Goal: Task Accomplishment & Management: Complete application form

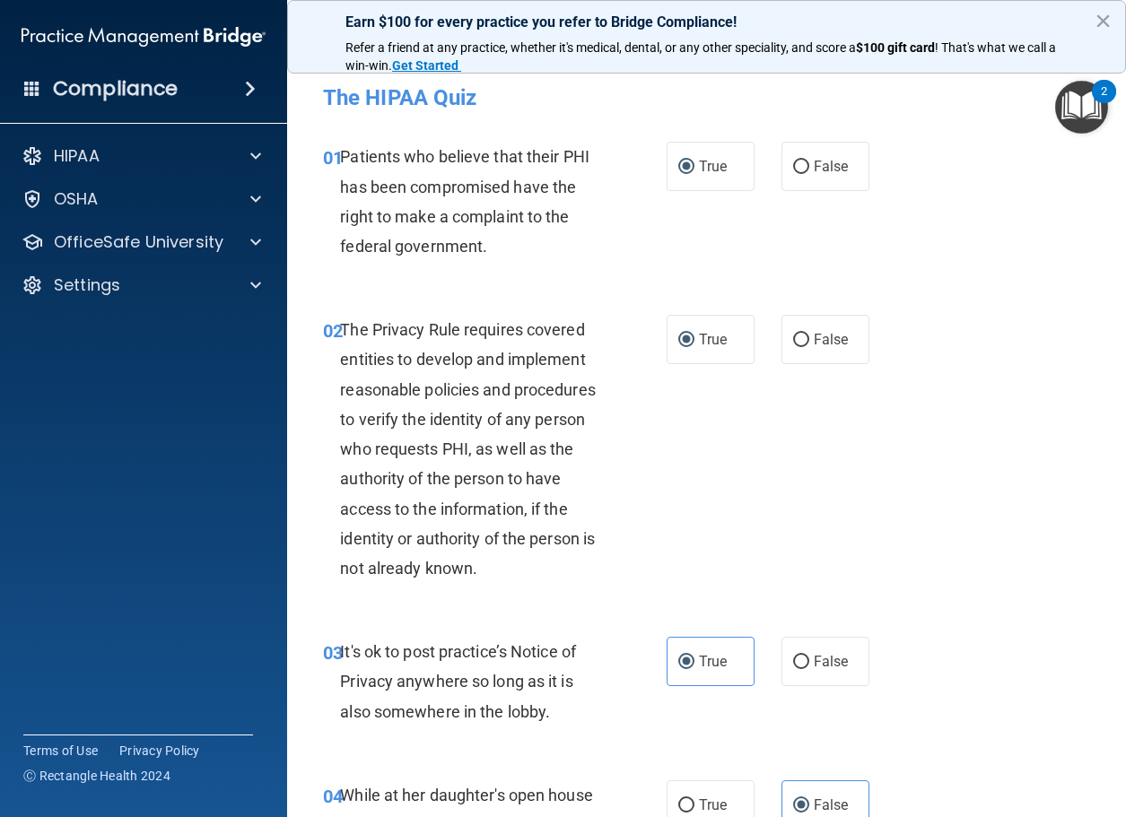
scroll to position [1704, 0]
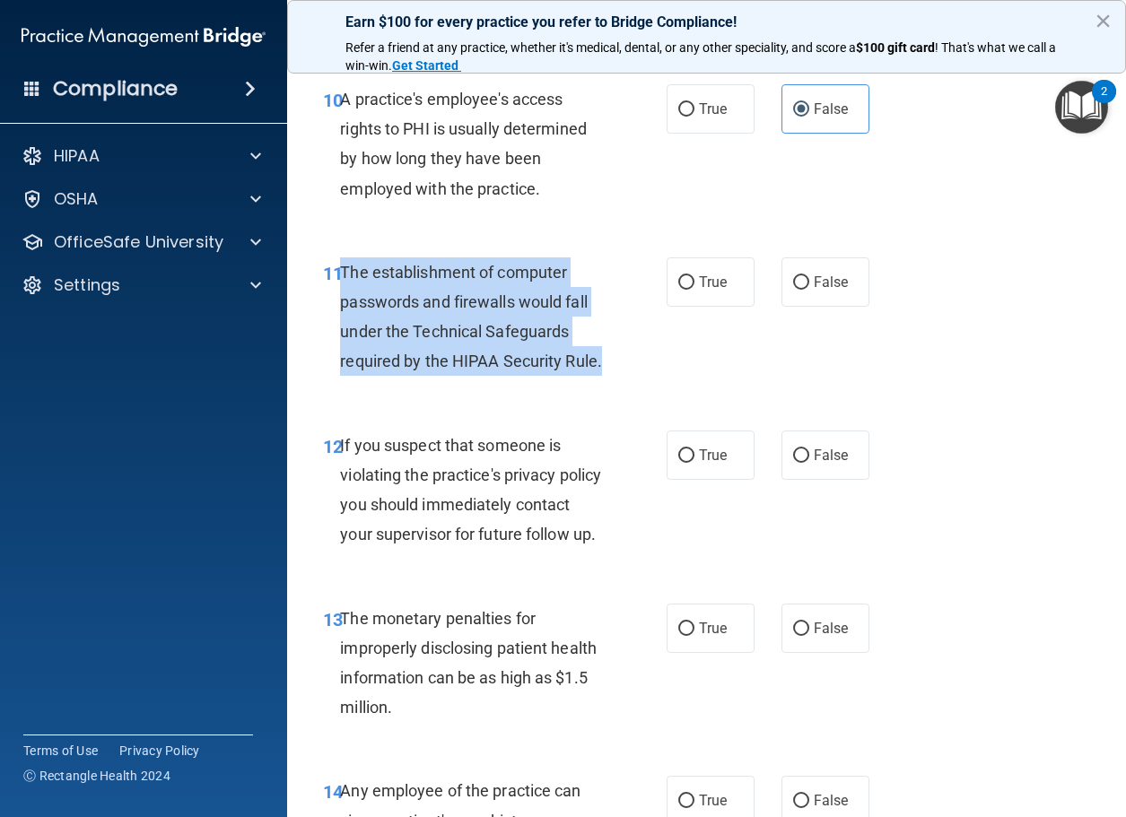
drag, startPoint x: 420, startPoint y: 398, endPoint x: 340, endPoint y: 279, distance: 143.5
click at [340, 279] on div "The establishment of computer passwords and firewalls would fall under the Tech…" at bounding box center [478, 316] width 277 height 119
copy span "The establishment of computer passwords and firewalls would fall under the Tech…"
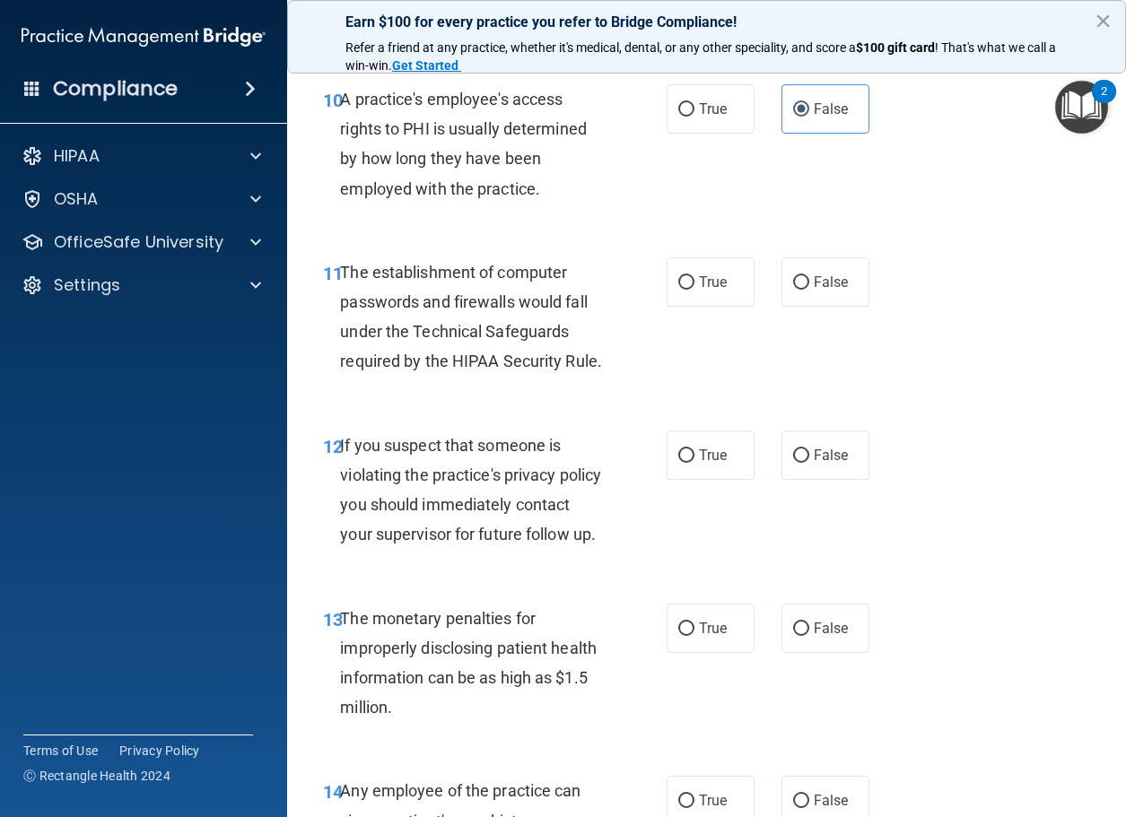
click at [391, 408] on div "11 The establishment of computer passwords and firewalls would fall under the T…" at bounding box center [706, 321] width 794 height 173
click at [682, 288] on input "True" at bounding box center [686, 282] width 16 height 13
radio input "true"
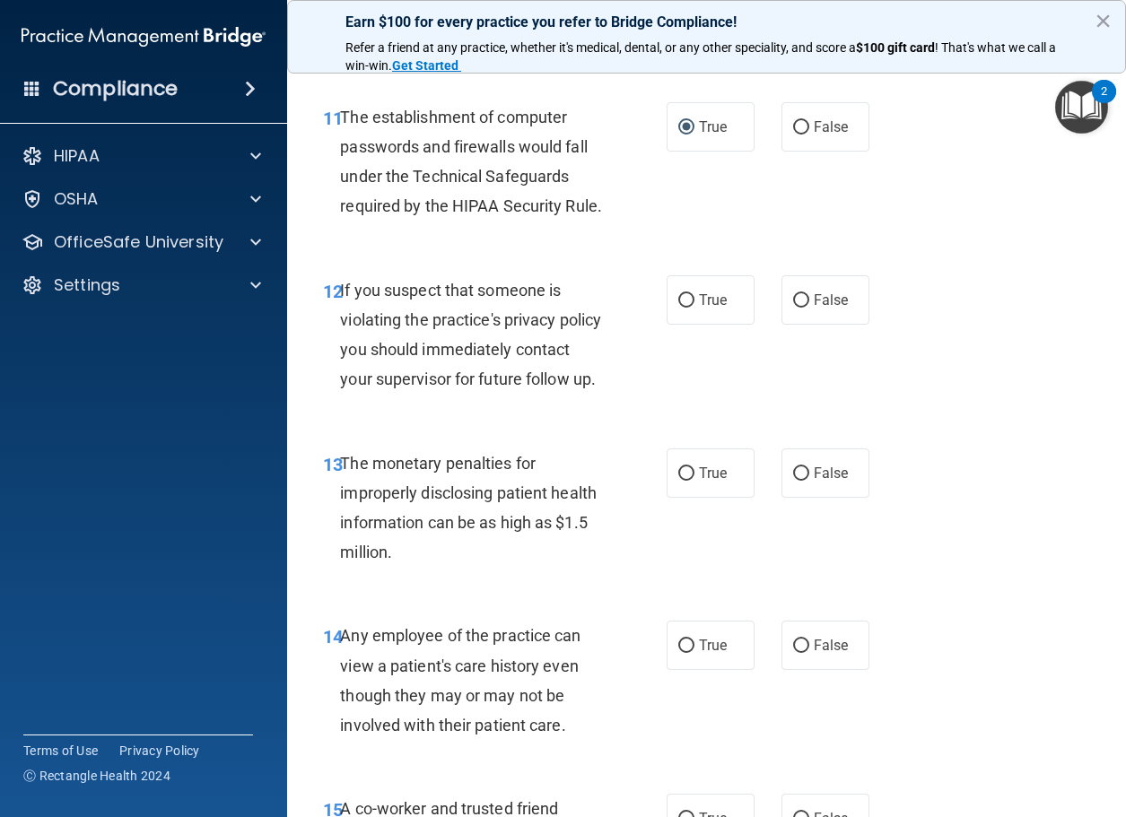
scroll to position [1884, 0]
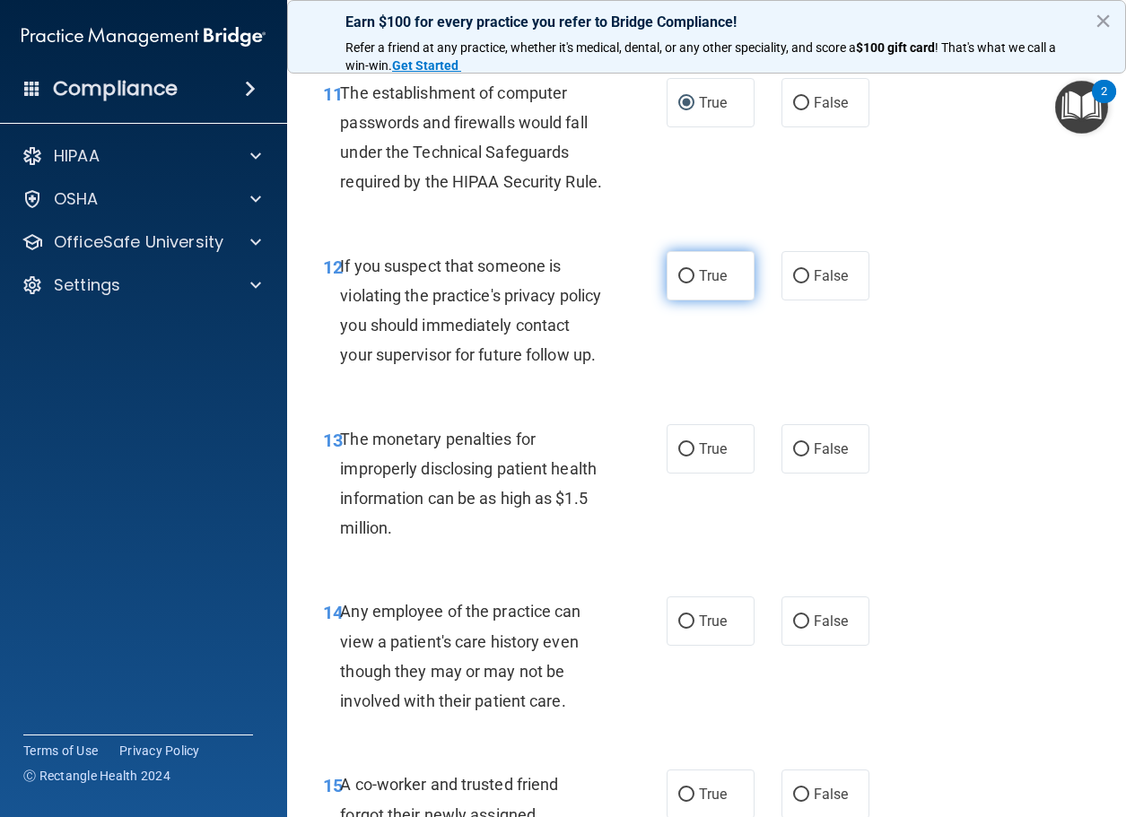
click at [699, 284] on span "True" at bounding box center [713, 275] width 28 height 17
click at [692, 283] on input "True" at bounding box center [686, 276] width 16 height 13
radio input "true"
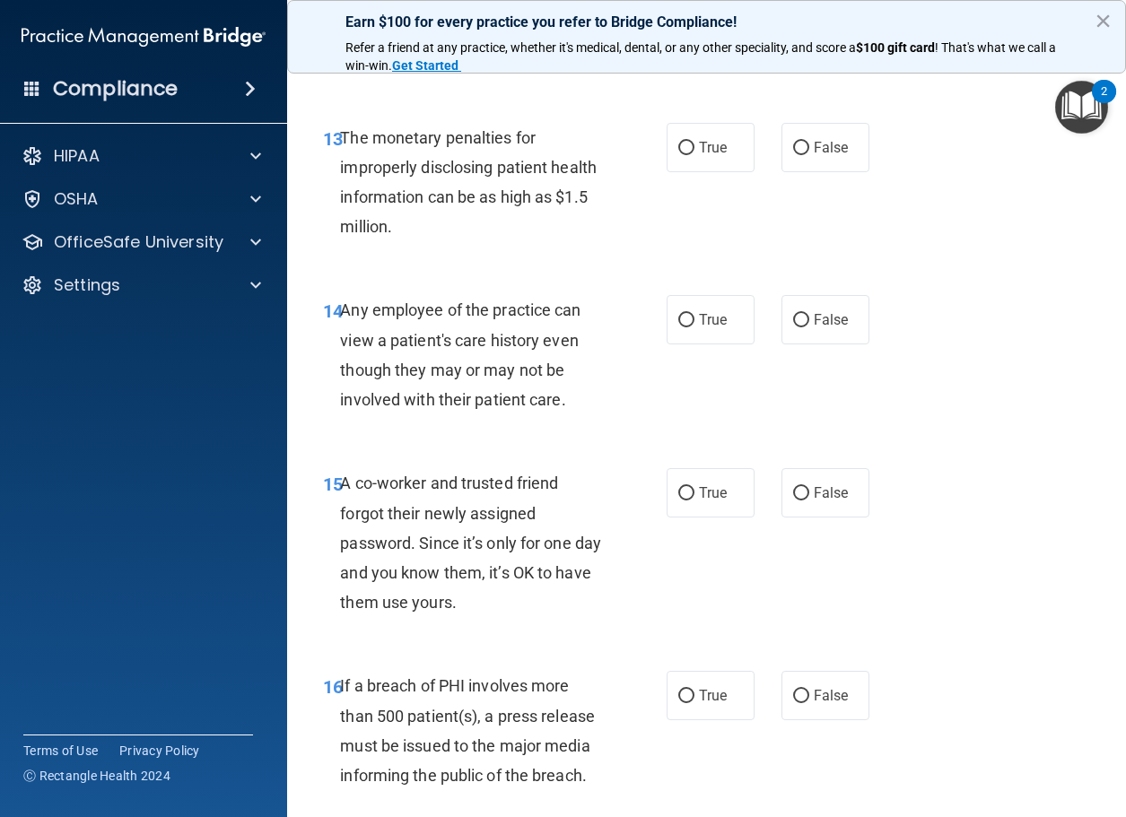
scroll to position [2242, 0]
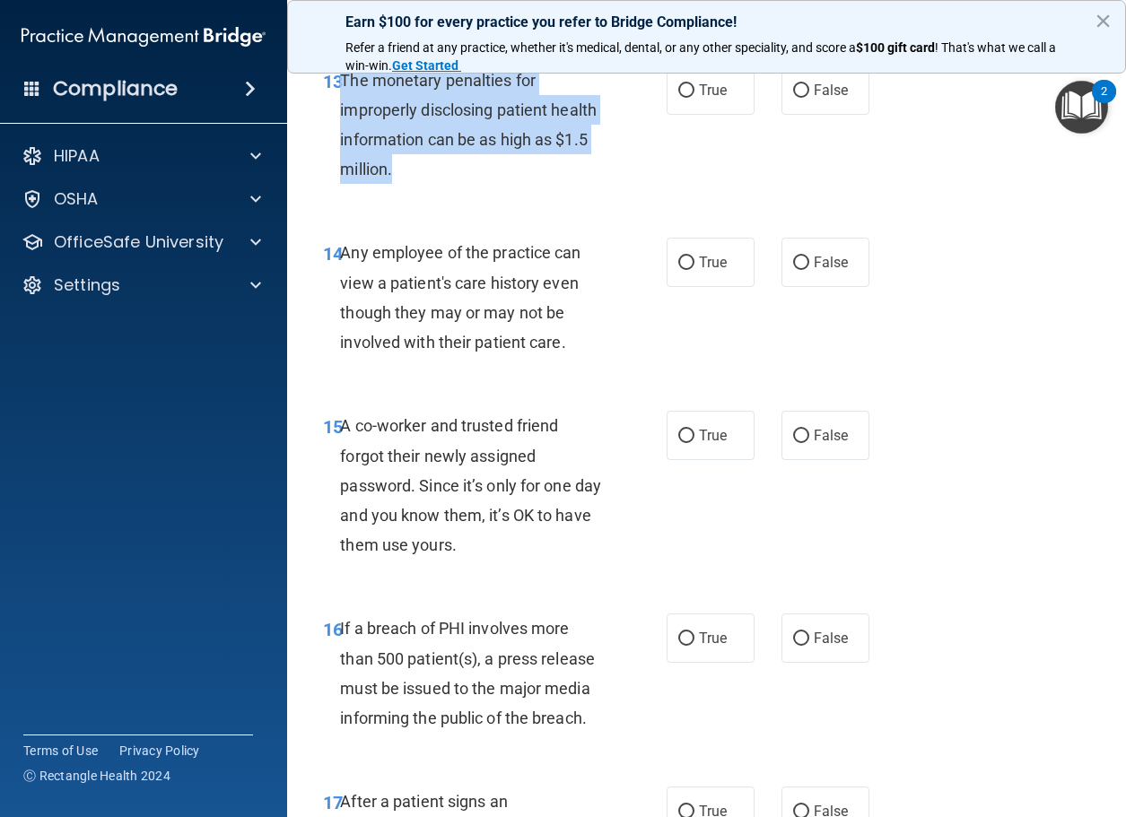
drag, startPoint x: 426, startPoint y: 231, endPoint x: 343, endPoint y: 145, distance: 119.2
click at [343, 145] on div "The monetary penalties for improperly disclosing patient health information can…" at bounding box center [478, 124] width 277 height 119
copy span "The monetary penalties for improperly disclosing patient health information can…"
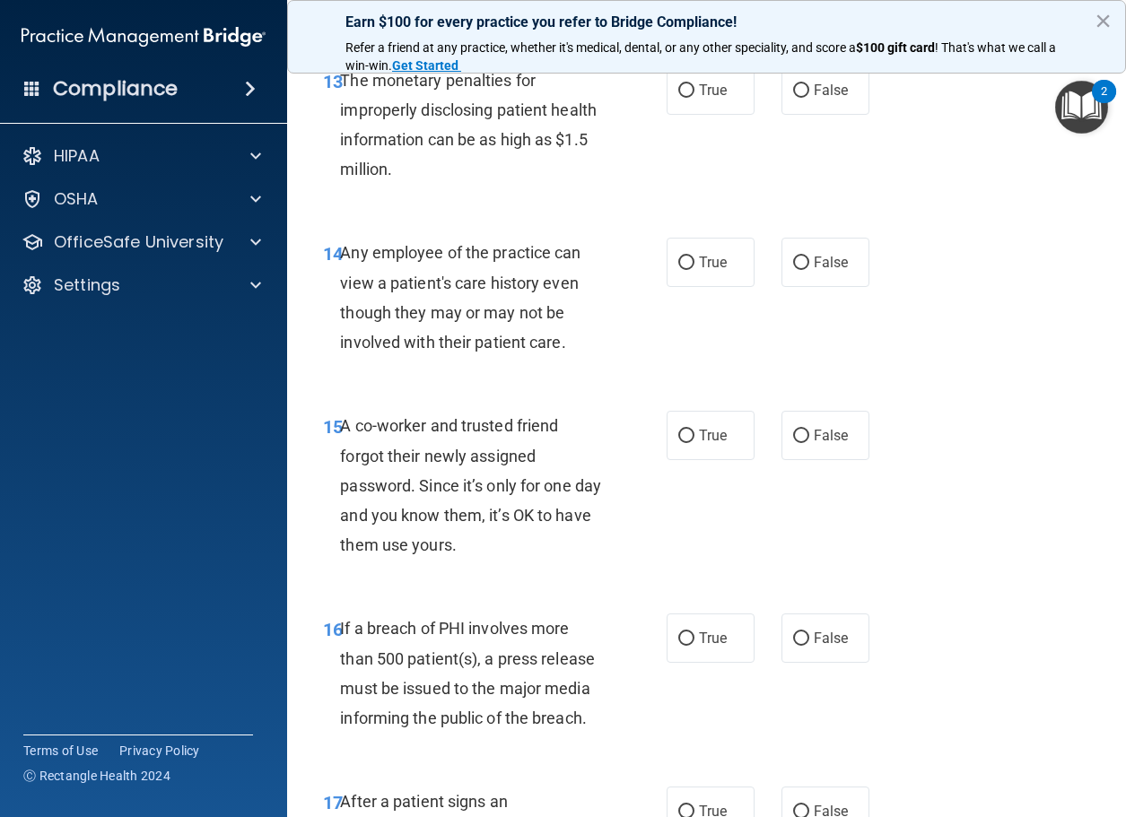
drag, startPoint x: 323, startPoint y: 458, endPoint x: 356, endPoint y: 448, distance: 34.6
click at [323, 458] on div "15 A co-worker and trusted friend forgot their newly assigned password. Since i…" at bounding box center [706, 489] width 794 height 203
click at [702, 99] on span "True" at bounding box center [713, 90] width 28 height 17
click at [694, 98] on input "True" at bounding box center [686, 90] width 16 height 13
radio input "true"
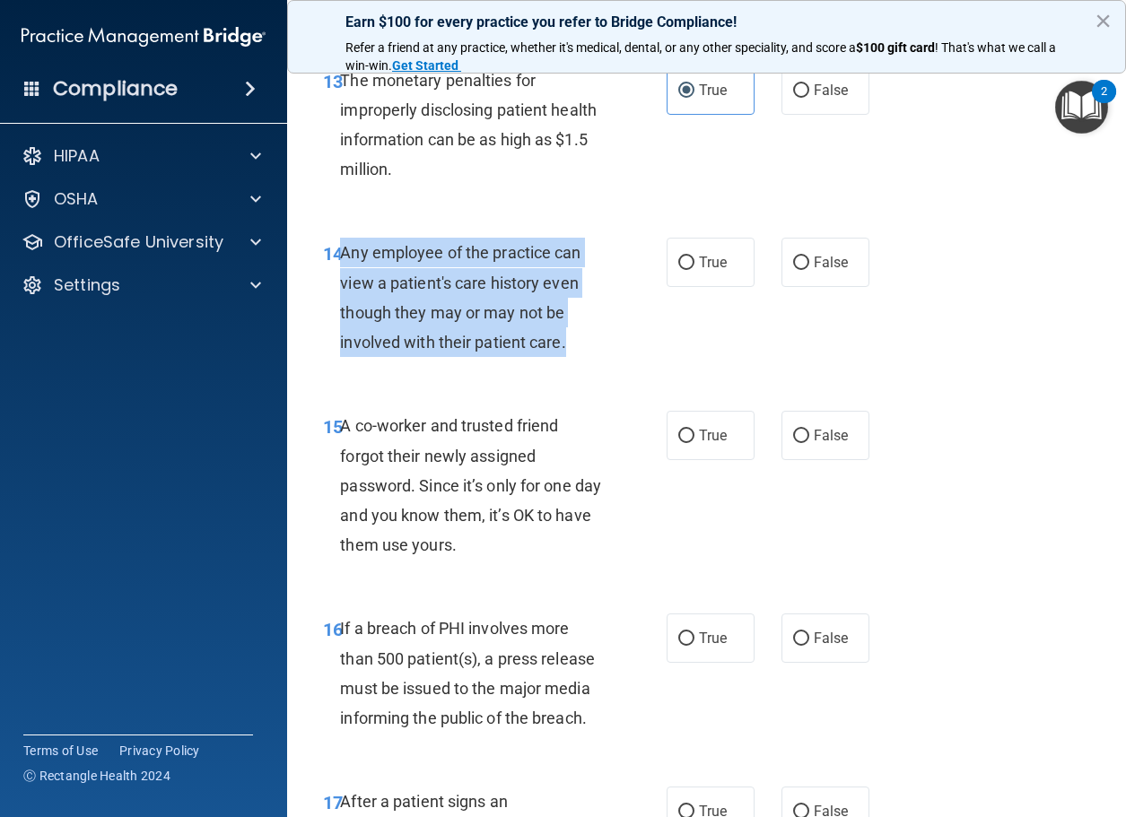
drag, startPoint x: 579, startPoint y: 405, endPoint x: 341, endPoint y: 316, distance: 253.7
click at [341, 316] on div "Any employee of the practice can view a patient's care history even though they…" at bounding box center [478, 297] width 277 height 119
copy span "Any employee of the practice can view a patient's care history even though they…"
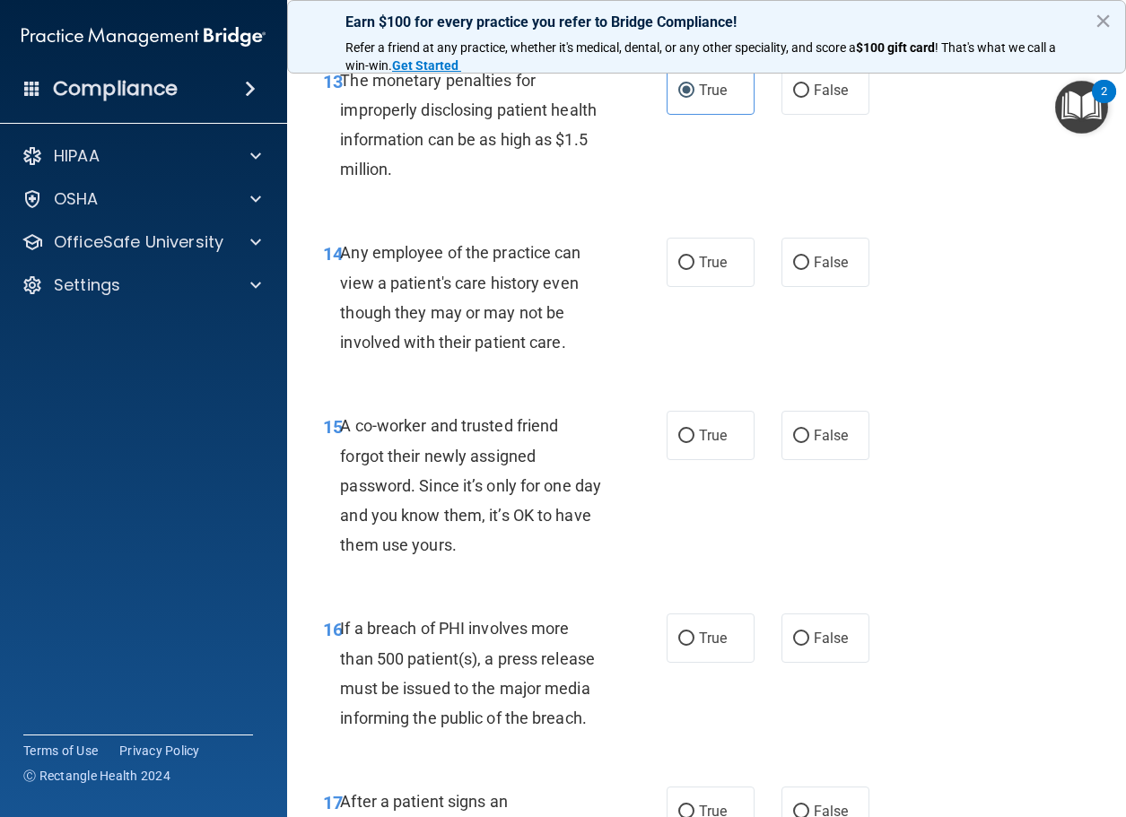
click at [316, 366] on div "14 Any employee of the practice can view a patient's care history even though t…" at bounding box center [494, 302] width 397 height 128
click at [814, 271] on span "False" at bounding box center [831, 262] width 35 height 17
click at [809, 270] on input "False" at bounding box center [801, 263] width 16 height 13
radio input "true"
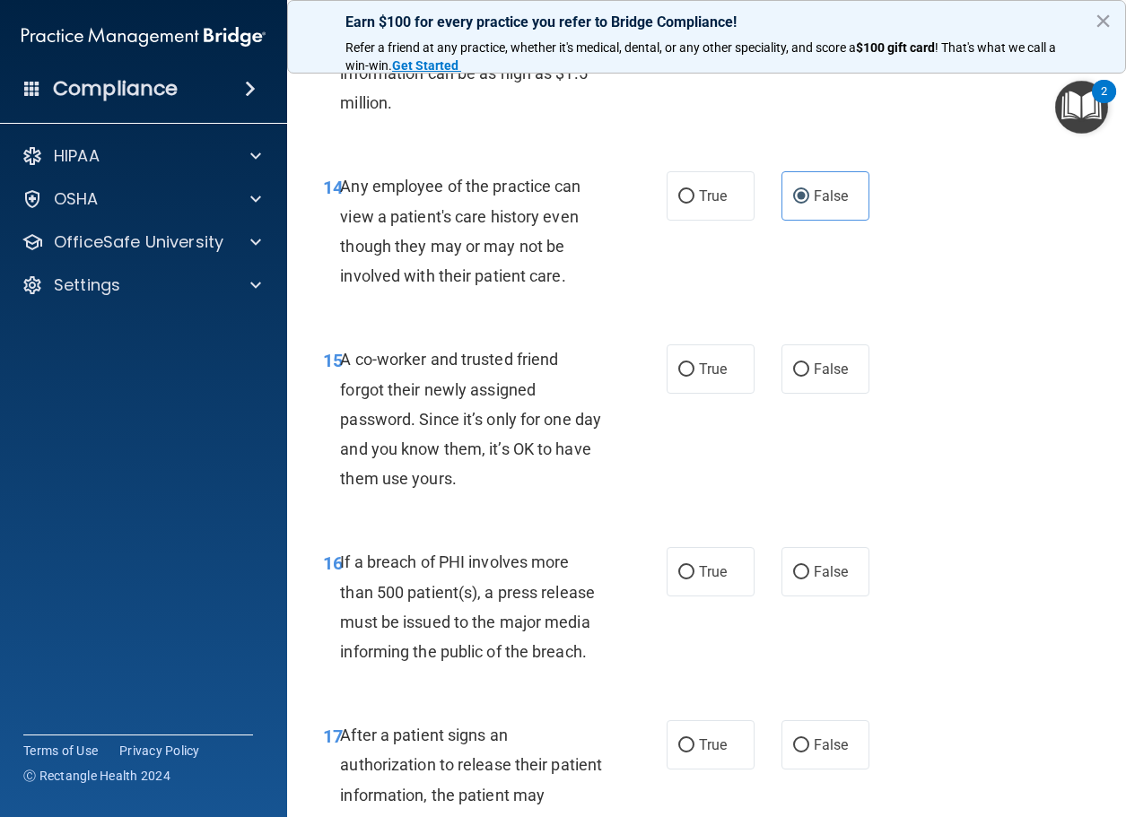
scroll to position [2511, 0]
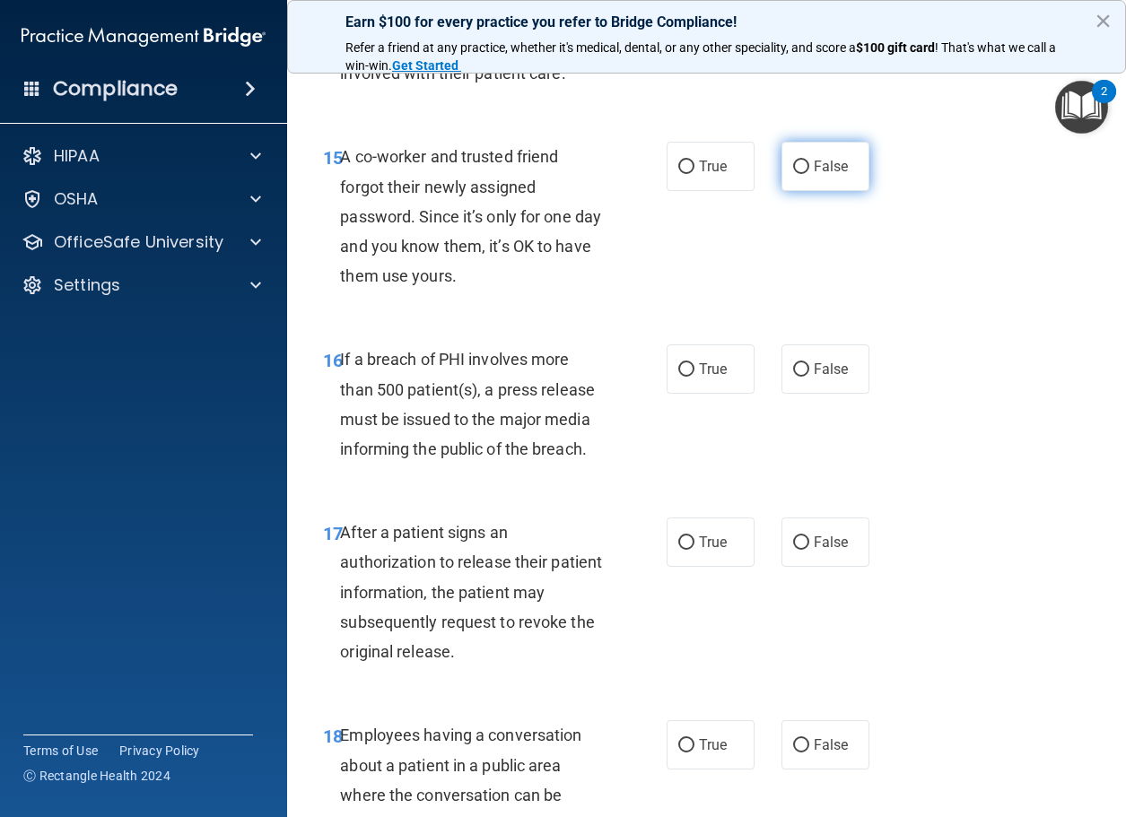
click at [793, 174] on input "False" at bounding box center [801, 167] width 16 height 13
radio input "true"
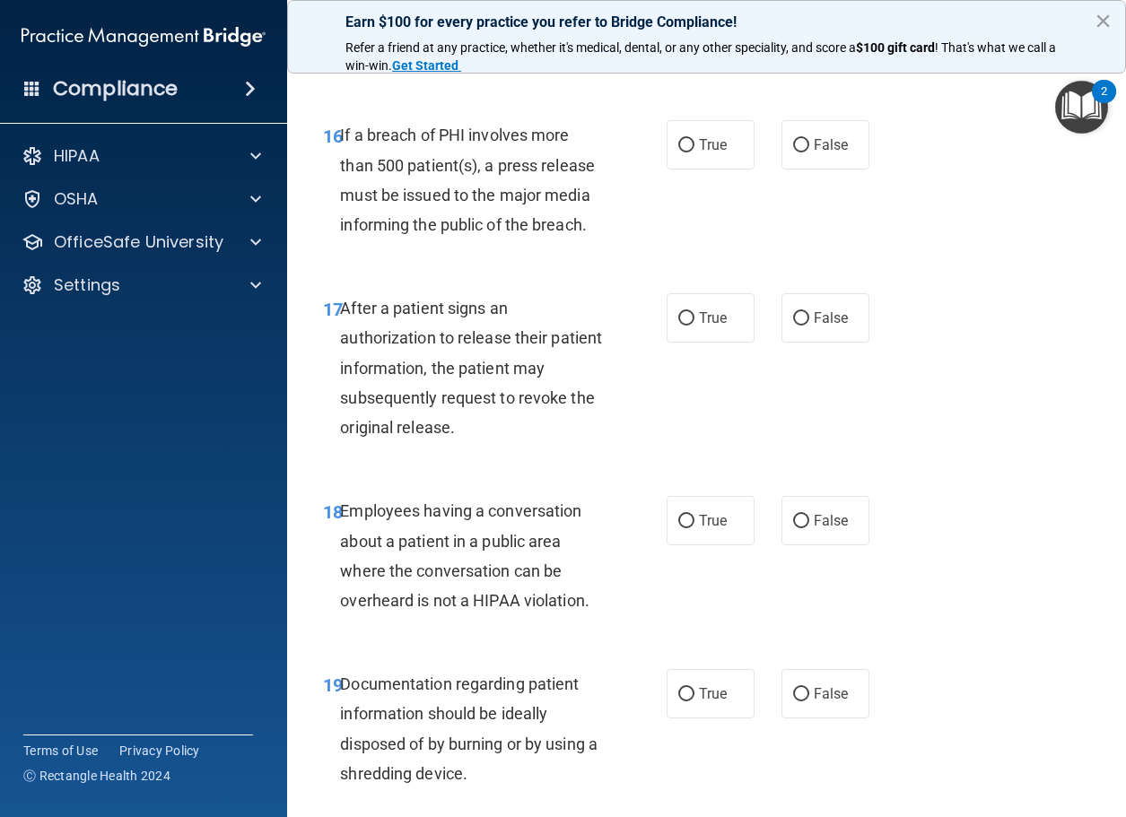
scroll to position [2780, 0]
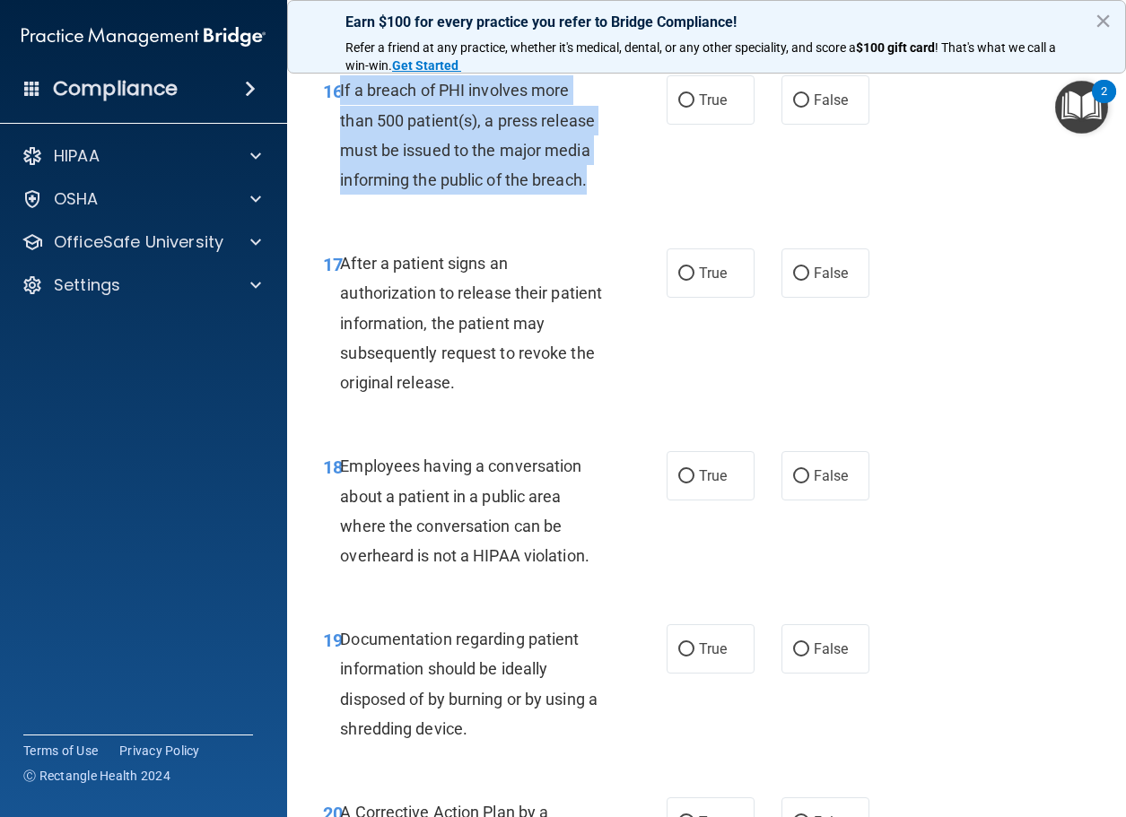
drag, startPoint x: 615, startPoint y: 256, endPoint x: 339, endPoint y: 158, distance: 293.0
click at [339, 158] on div "16 If a breach of PHI involves more than 500 patient(s), a press release must b…" at bounding box center [494, 139] width 397 height 128
copy span "If a breach of PHI involves more than 500 patient(s), a press release must be i…"
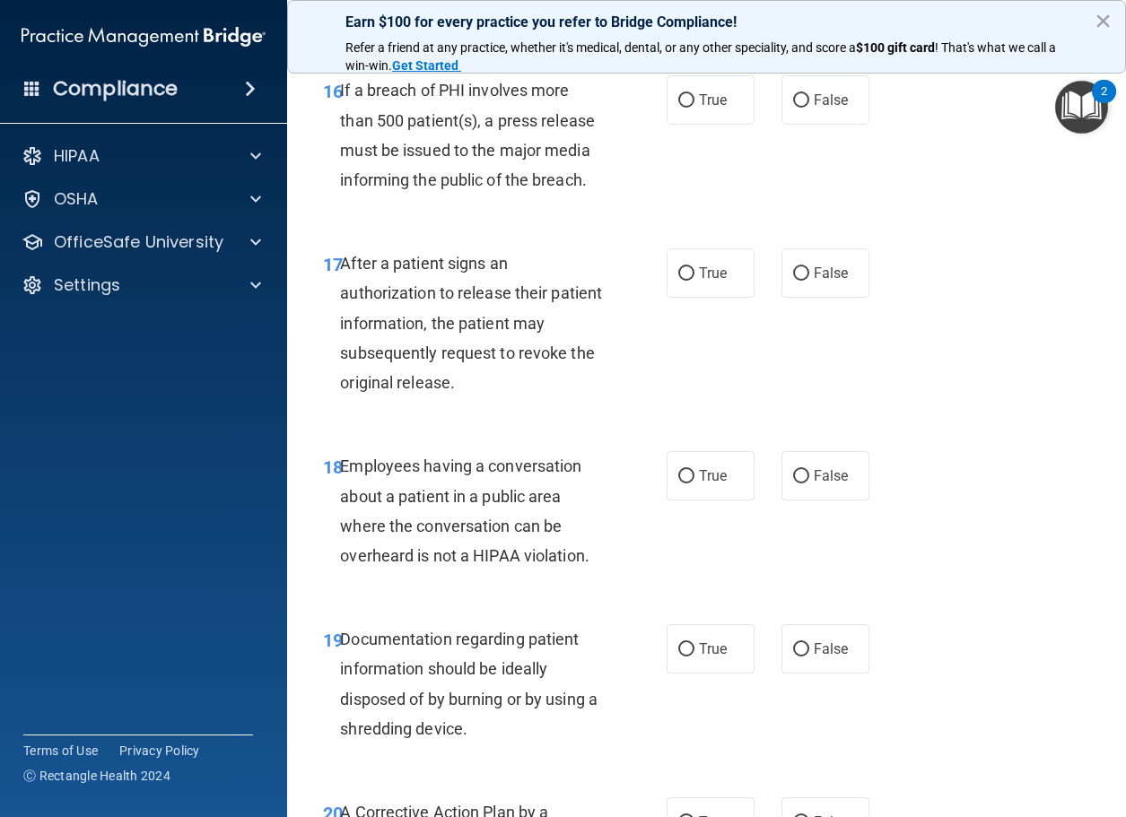
click at [383, 226] on div "16 If a breach of PHI involves more than 500 patient(s), a press release must b…" at bounding box center [706, 139] width 794 height 173
click at [678, 108] on input "True" at bounding box center [686, 100] width 16 height 13
radio input "true"
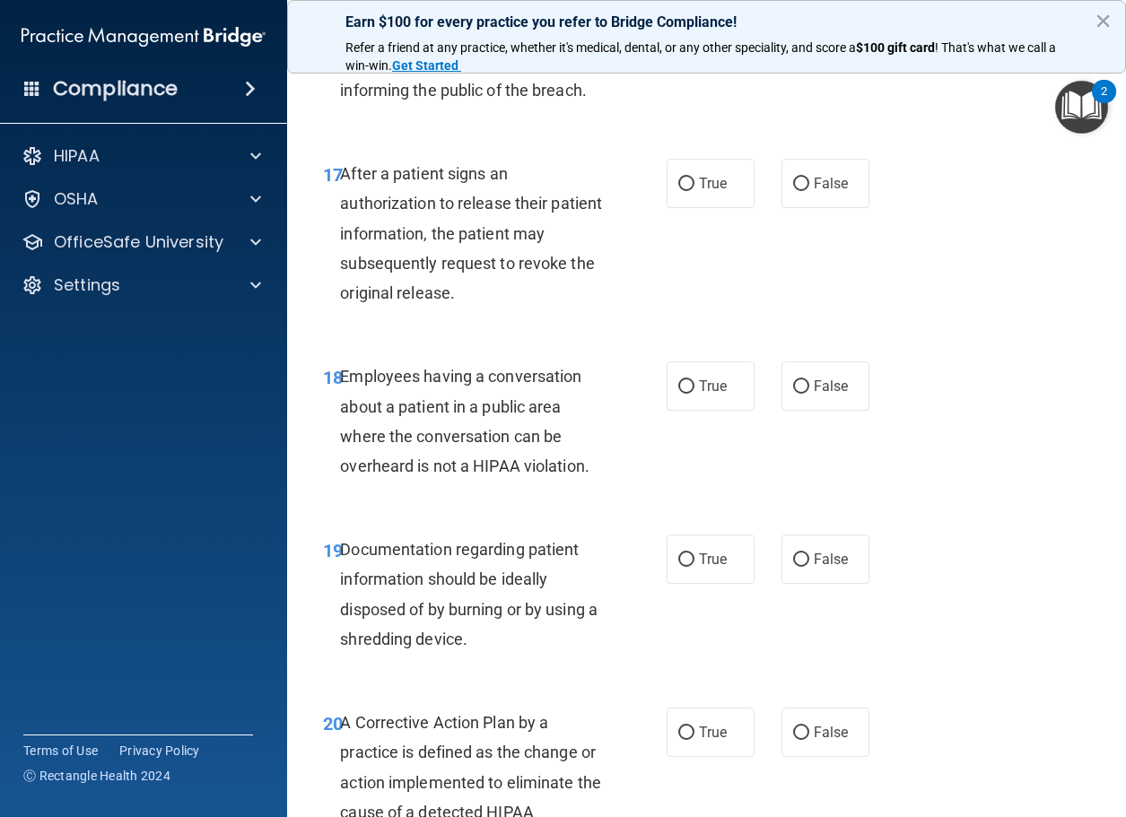
scroll to position [2960, 0]
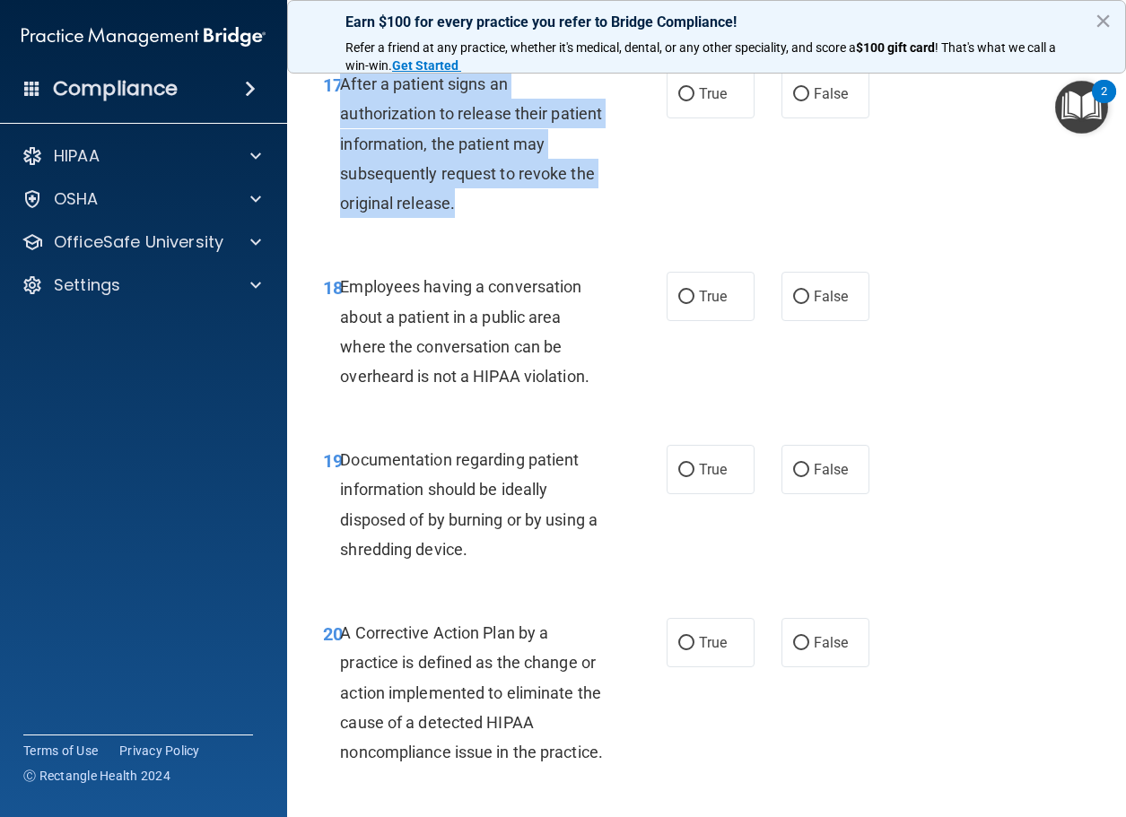
drag, startPoint x: 480, startPoint y: 274, endPoint x: 343, endPoint y: 148, distance: 186.0
click at [343, 148] on div "After a patient signs an authorization to release their patient information, th…" at bounding box center [478, 143] width 277 height 149
copy span "After a patient signs an authorization to release their patient information, th…"
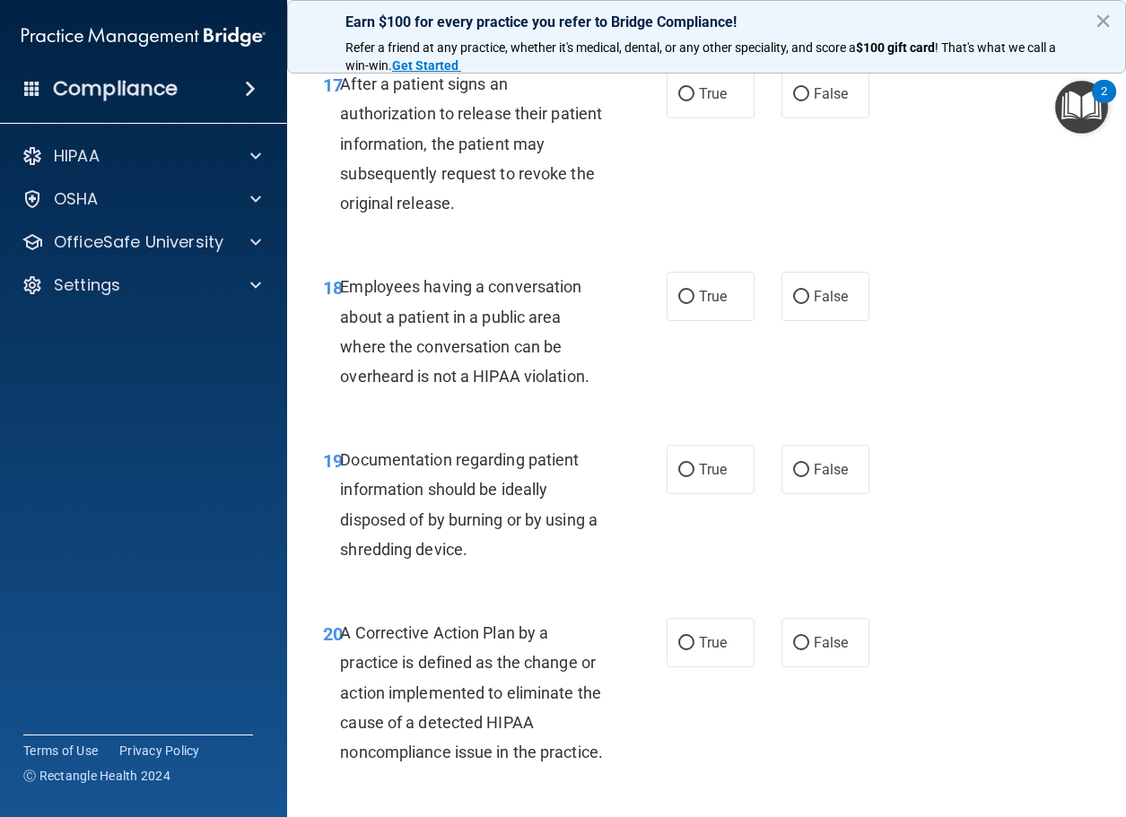
click at [349, 249] on div "17 After a patient signs an authorization to release their patient information,…" at bounding box center [706, 148] width 794 height 203
click at [702, 102] on span "True" at bounding box center [713, 93] width 28 height 17
click at [694, 101] on input "True" at bounding box center [686, 94] width 16 height 13
radio input "true"
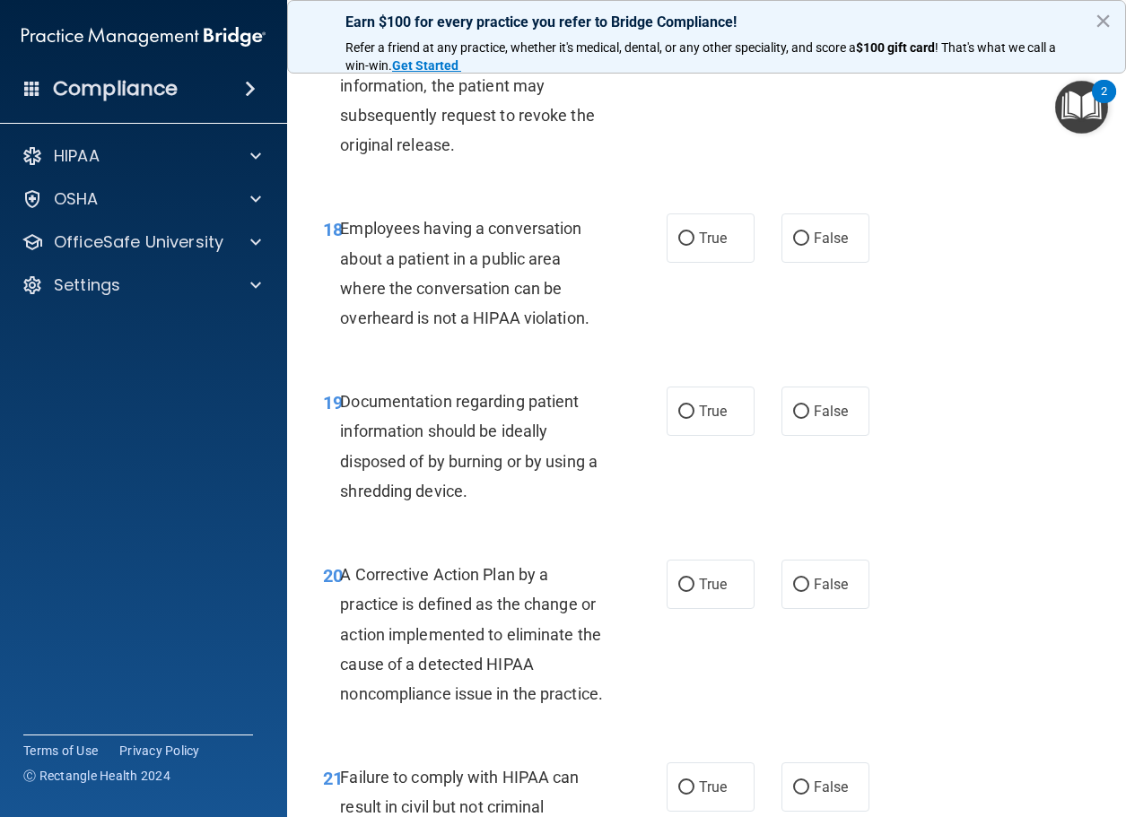
scroll to position [3050, 0]
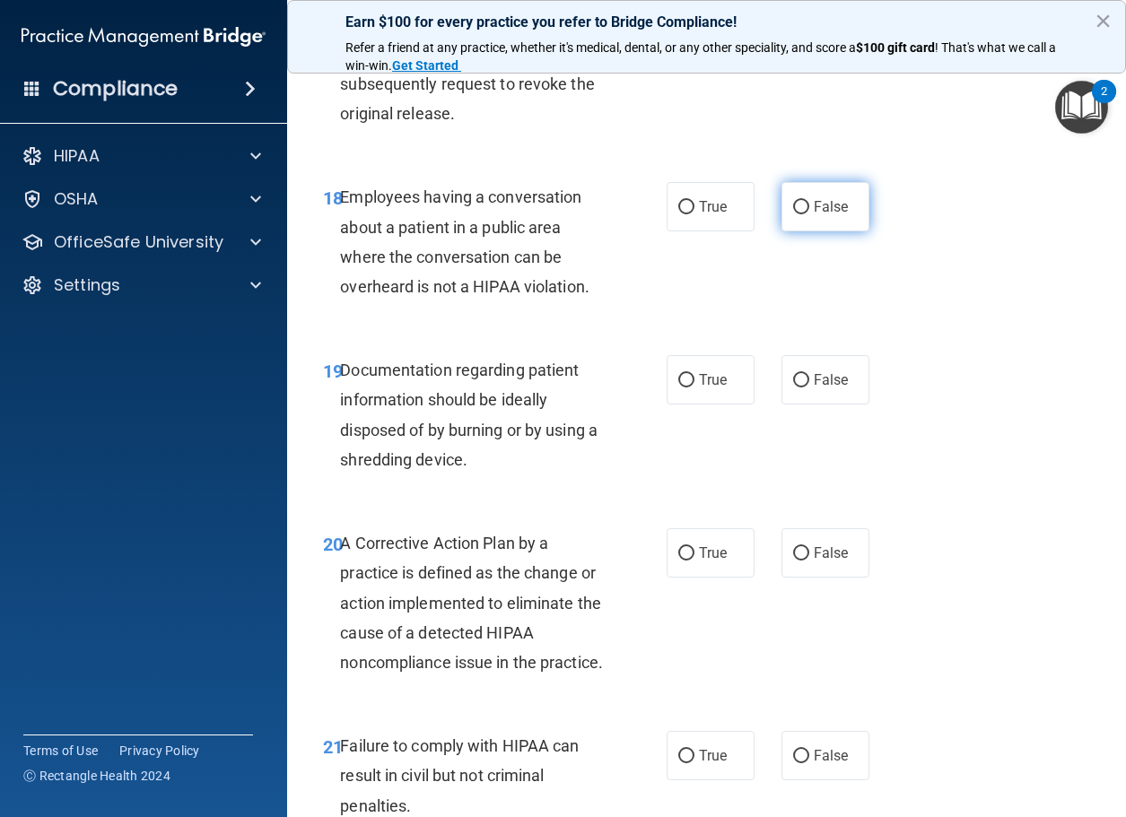
click at [814, 215] on span "False" at bounding box center [831, 206] width 35 height 17
click at [809, 214] on input "False" at bounding box center [801, 207] width 16 height 13
radio input "true"
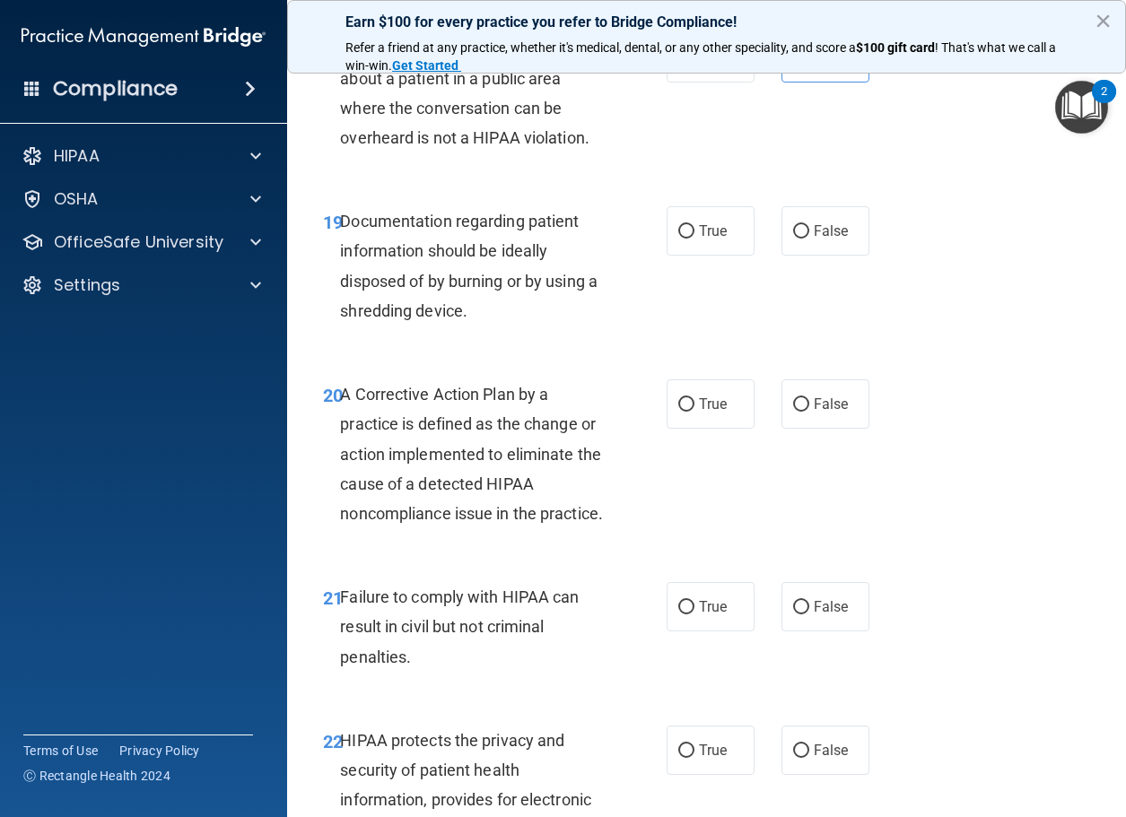
scroll to position [3229, 0]
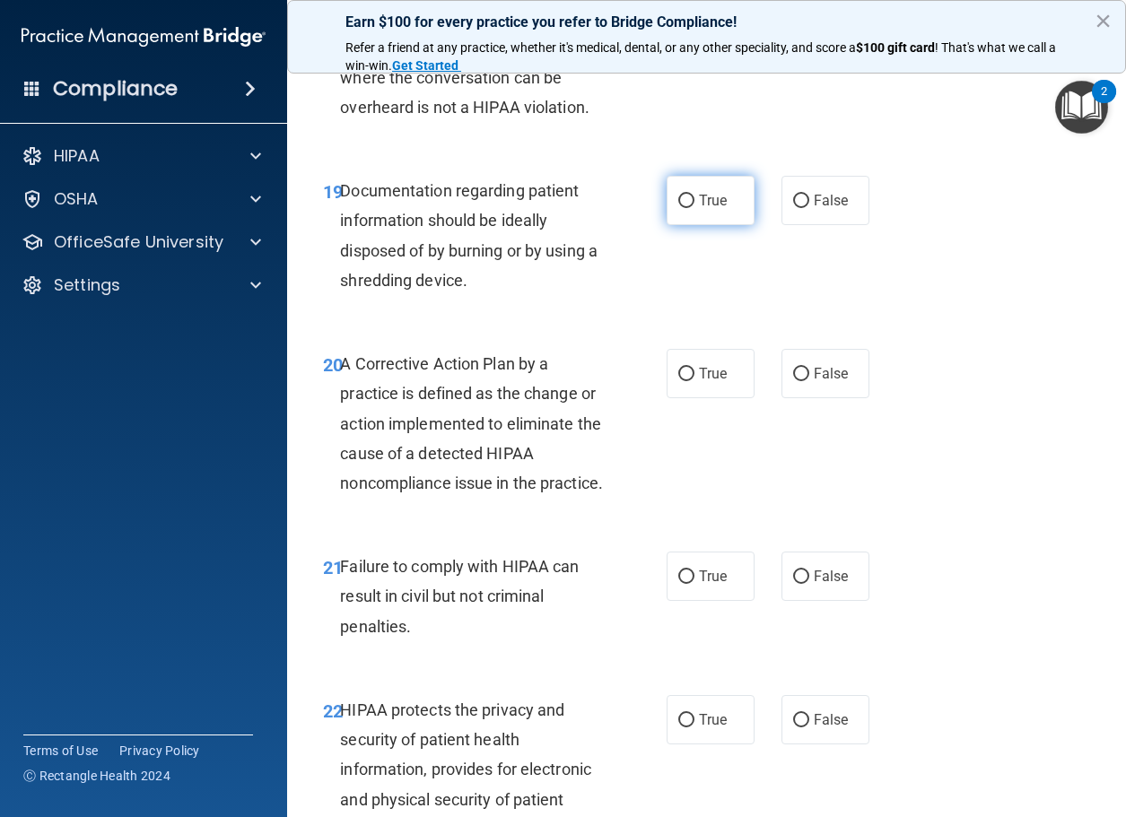
click at [681, 208] on input "True" at bounding box center [686, 201] width 16 height 13
radio input "true"
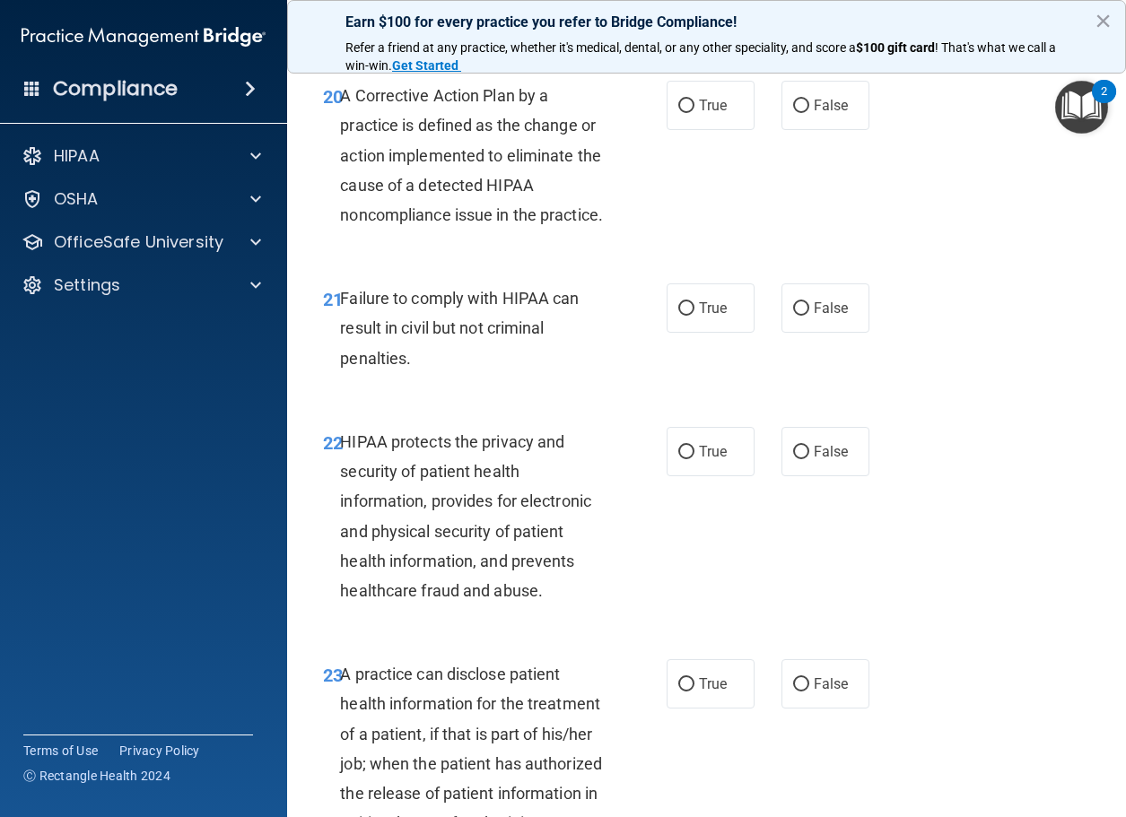
scroll to position [3498, 0]
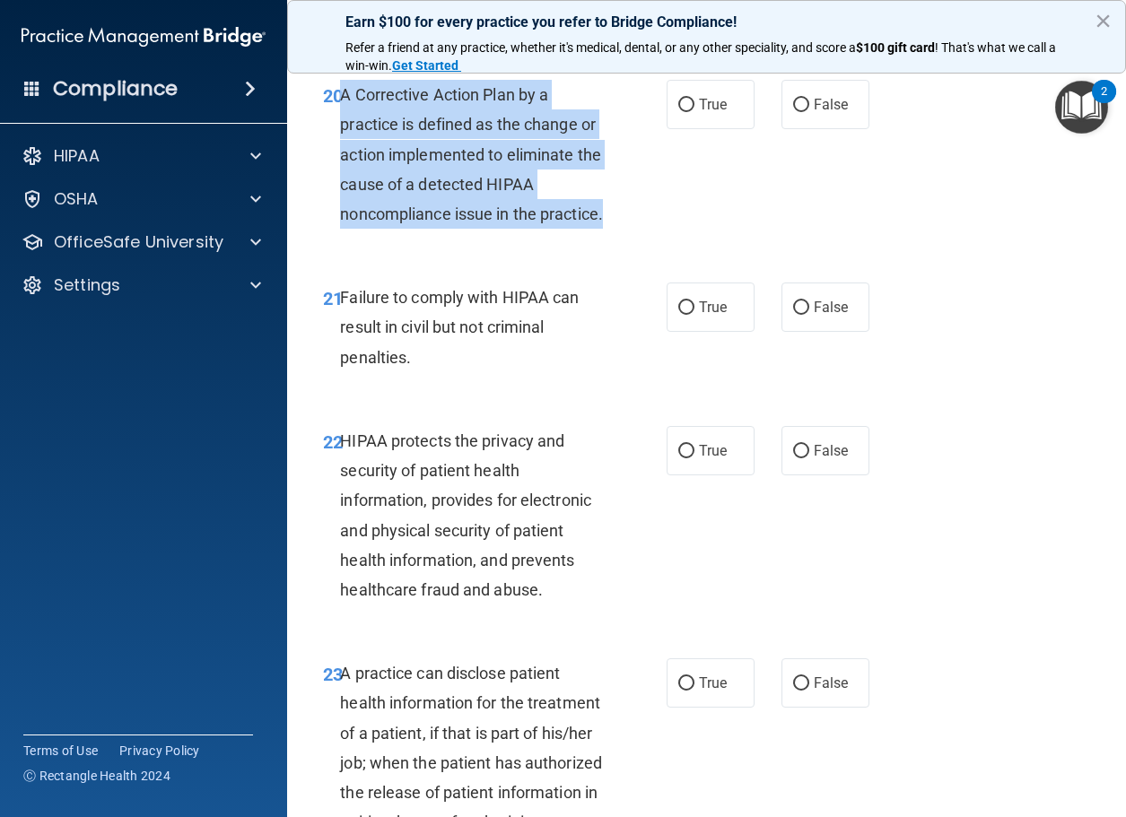
drag, startPoint x: 438, startPoint y: 291, endPoint x: 344, endPoint y: 156, distance: 164.2
click at [344, 156] on div "A Corrective Action Plan by a practice is defined as the change or action imple…" at bounding box center [478, 154] width 277 height 149
copy span "A Corrective Action Plan by a practice is defined as the change or action imple…"
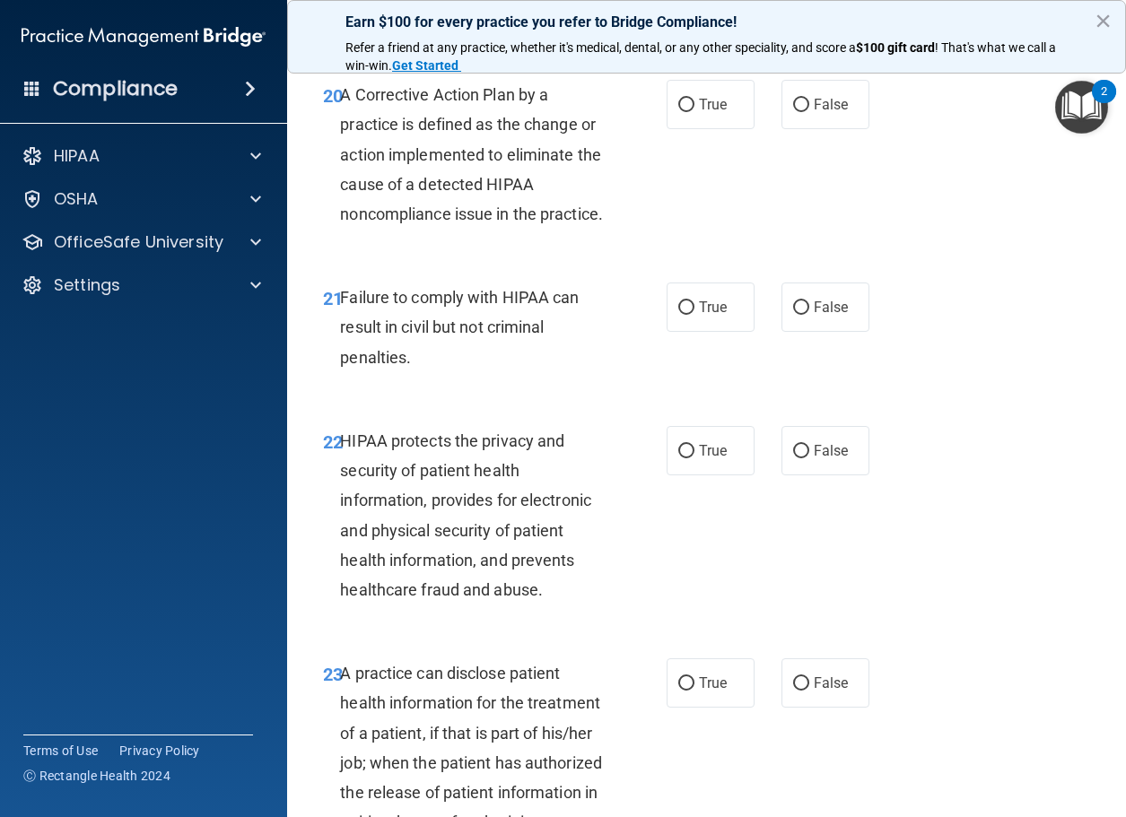
click at [378, 260] on div "20 A Corrective Action Plan by a practice is defined as the change or action im…" at bounding box center [706, 158] width 794 height 203
click at [680, 112] on input "True" at bounding box center [686, 105] width 16 height 13
radio input "true"
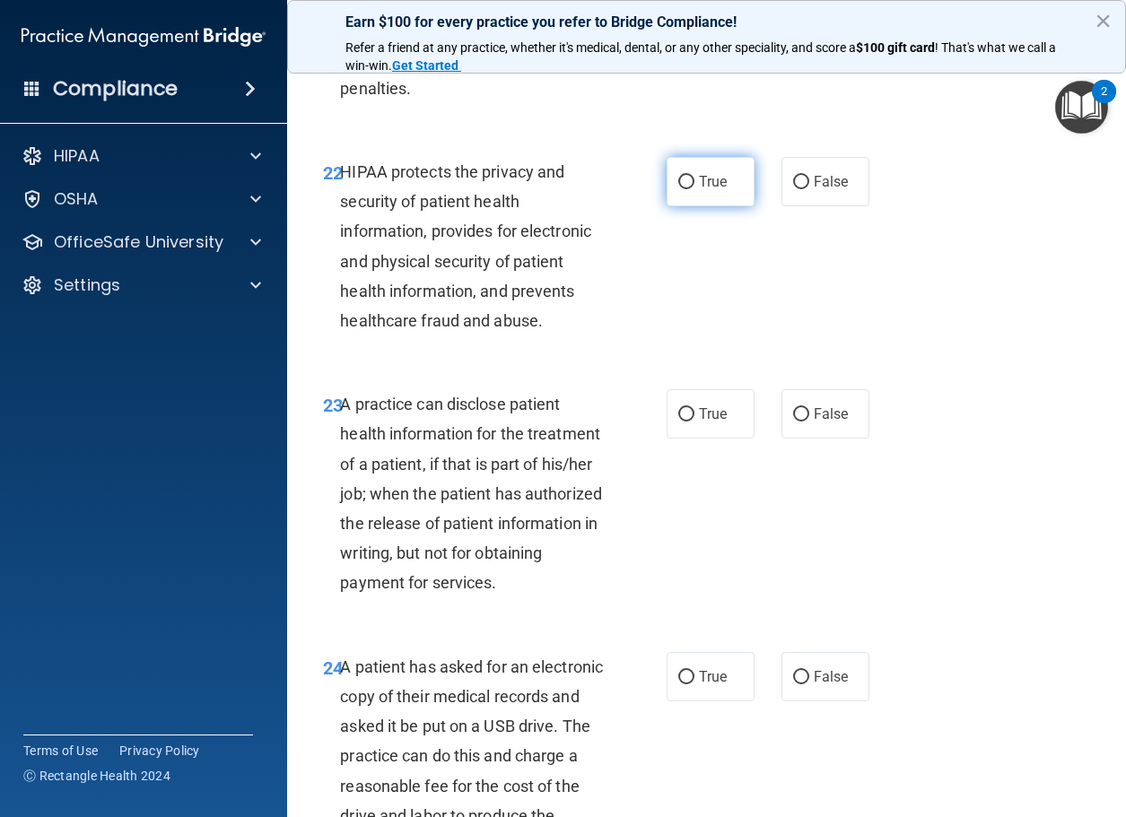
scroll to position [3677, 0]
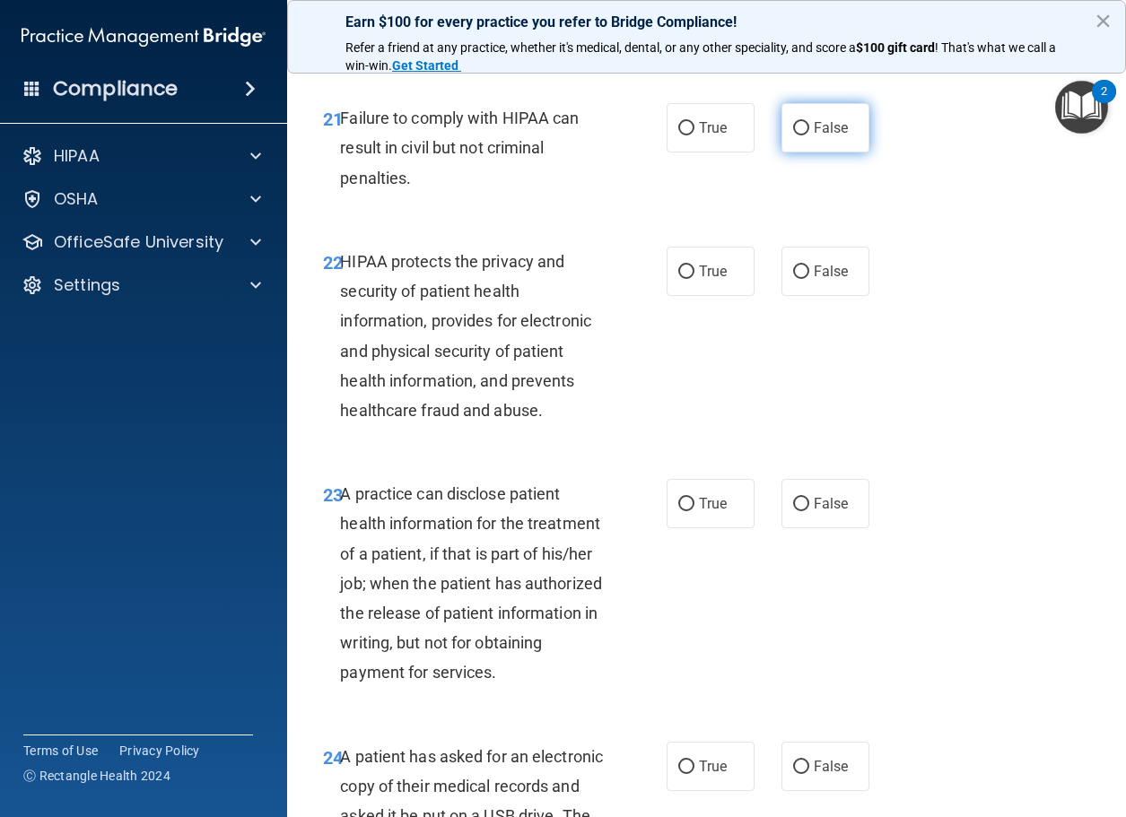
click at [826, 136] on span "False" at bounding box center [831, 127] width 35 height 17
click at [809, 135] on input "False" at bounding box center [801, 128] width 16 height 13
radio input "true"
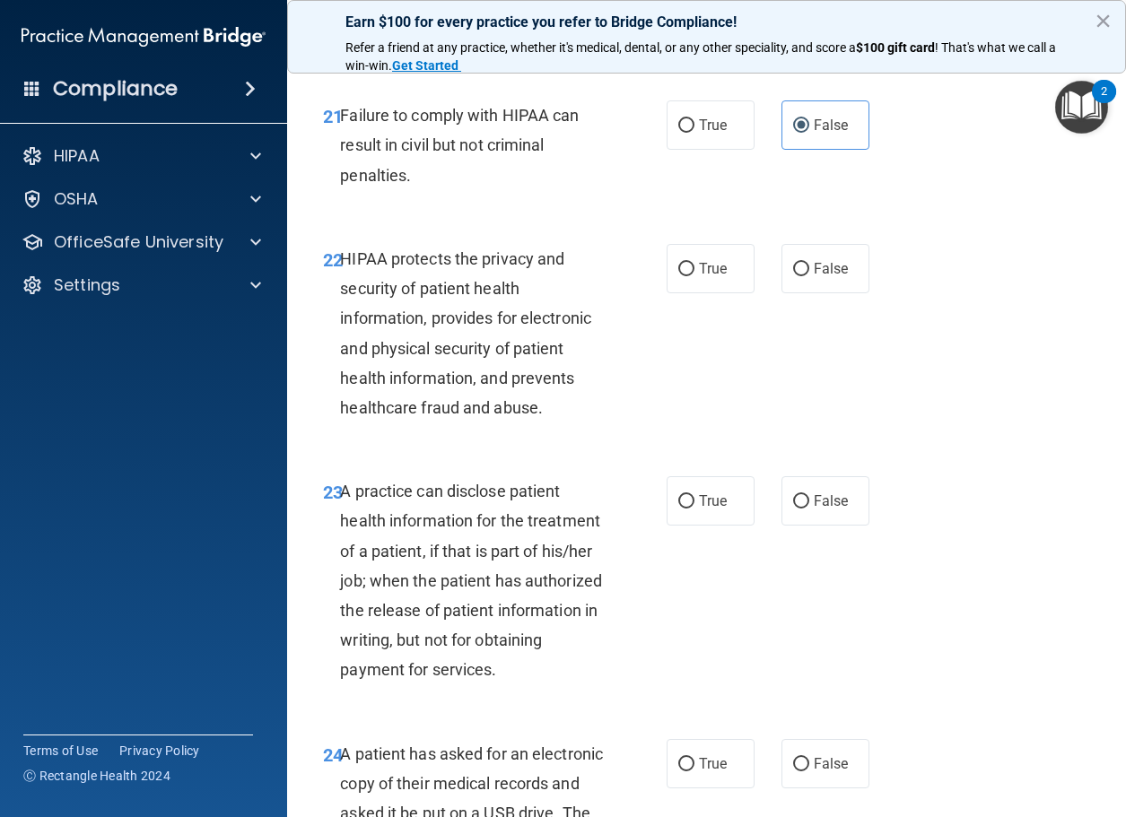
scroll to position [3857, 0]
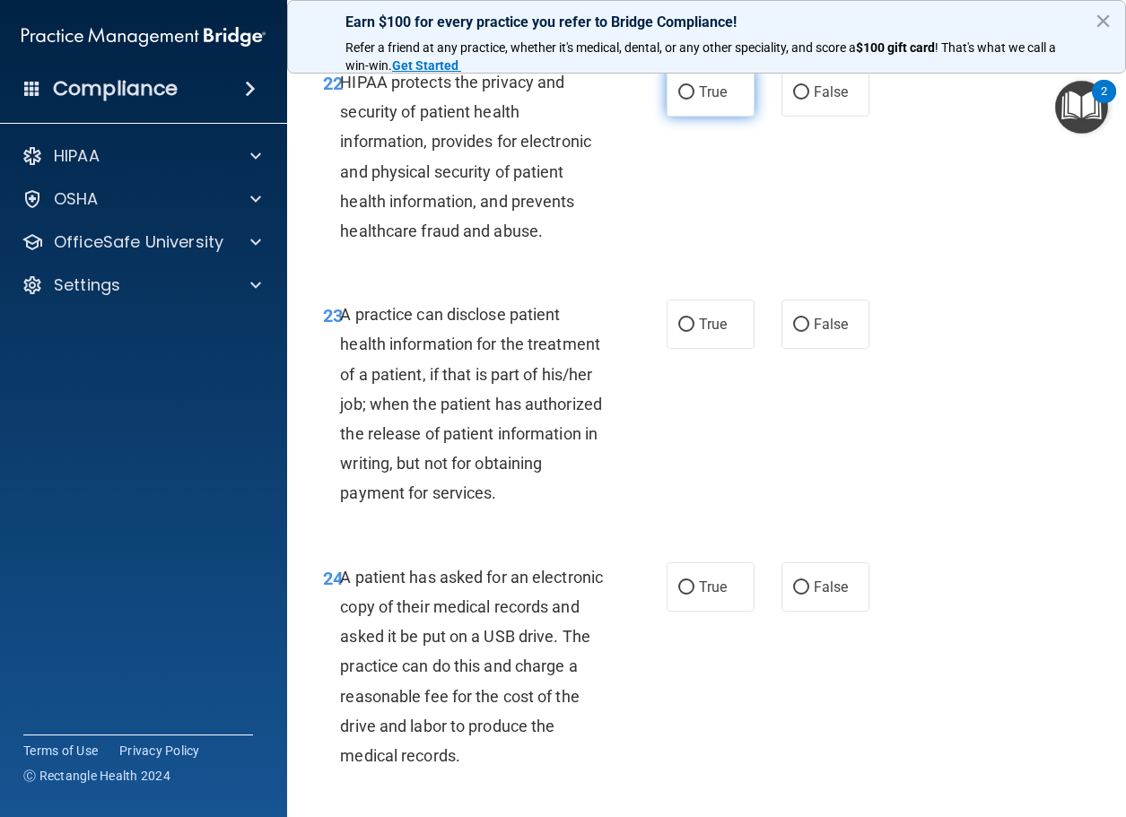
click at [707, 117] on label "True" at bounding box center [710, 91] width 88 height 49
click at [694, 100] on input "True" at bounding box center [686, 92] width 16 height 13
radio input "true"
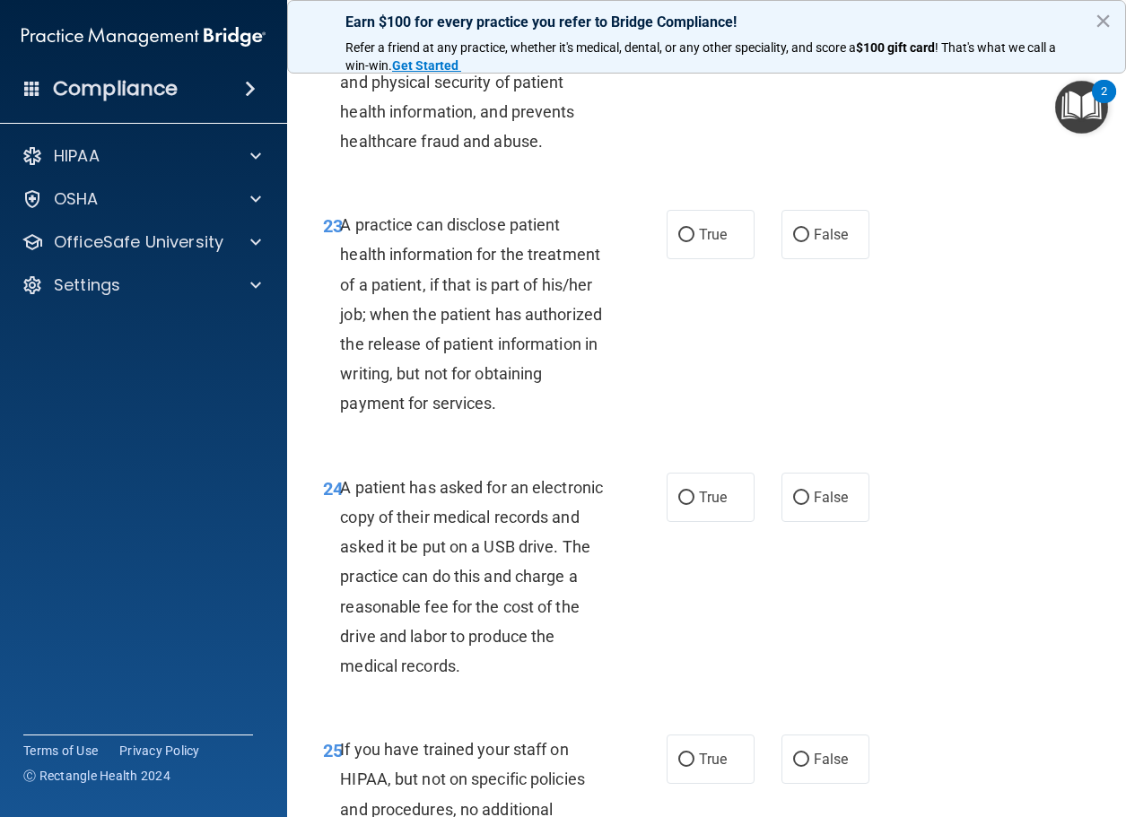
scroll to position [4036, 0]
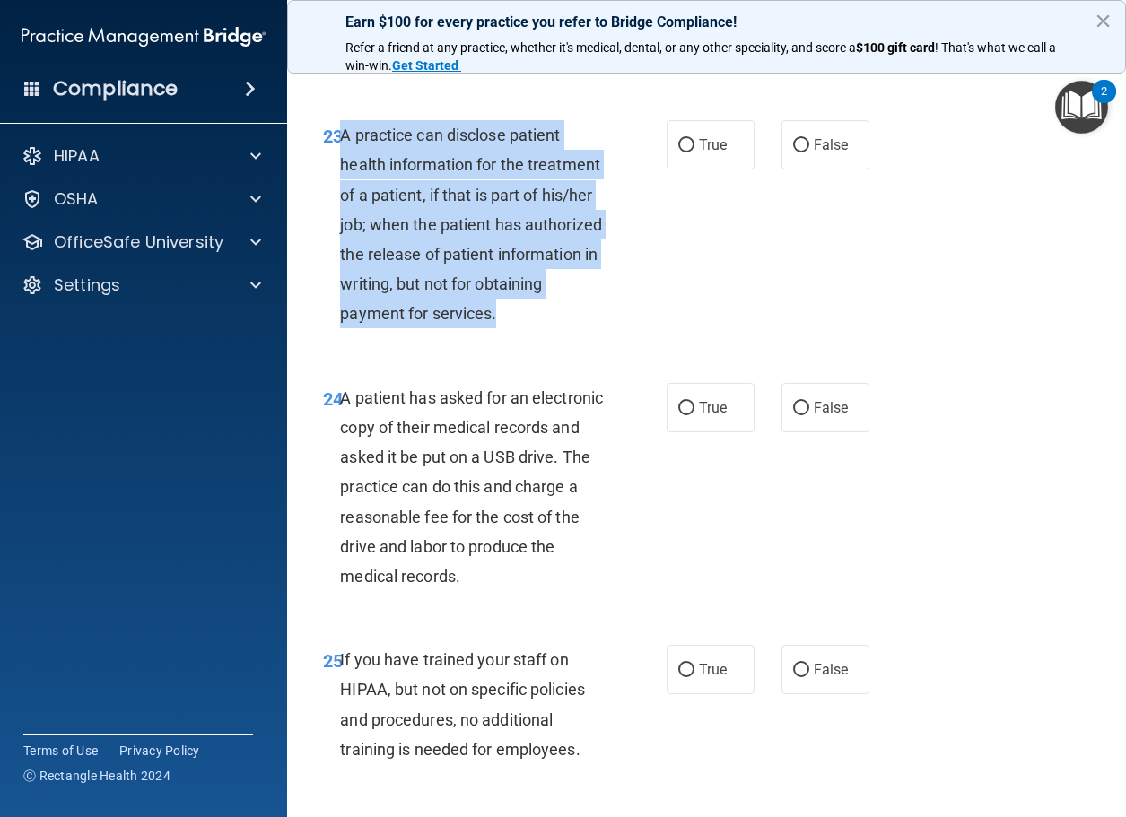
drag, startPoint x: 584, startPoint y: 404, endPoint x: 342, endPoint y: 210, distance: 310.1
click at [342, 210] on div "A practice can disclose patient health information for the treatment of a patie…" at bounding box center [478, 224] width 277 height 209
copy span "A practice can disclose patient health information for the treatment of a patie…"
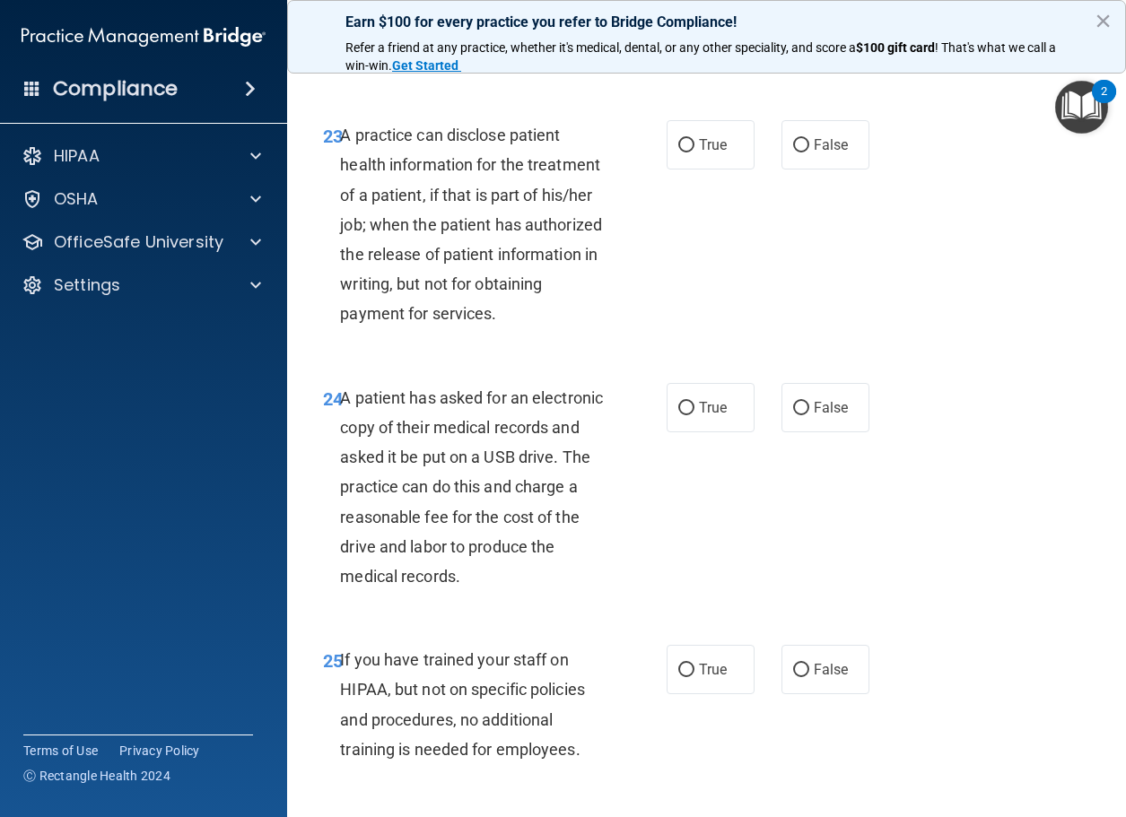
click at [387, 361] on div "23 A practice can disclose patient health information for the treatment of a pa…" at bounding box center [706, 229] width 794 height 263
click at [819, 153] on span "False" at bounding box center [831, 144] width 35 height 17
click at [809, 152] on input "False" at bounding box center [801, 145] width 16 height 13
radio input "true"
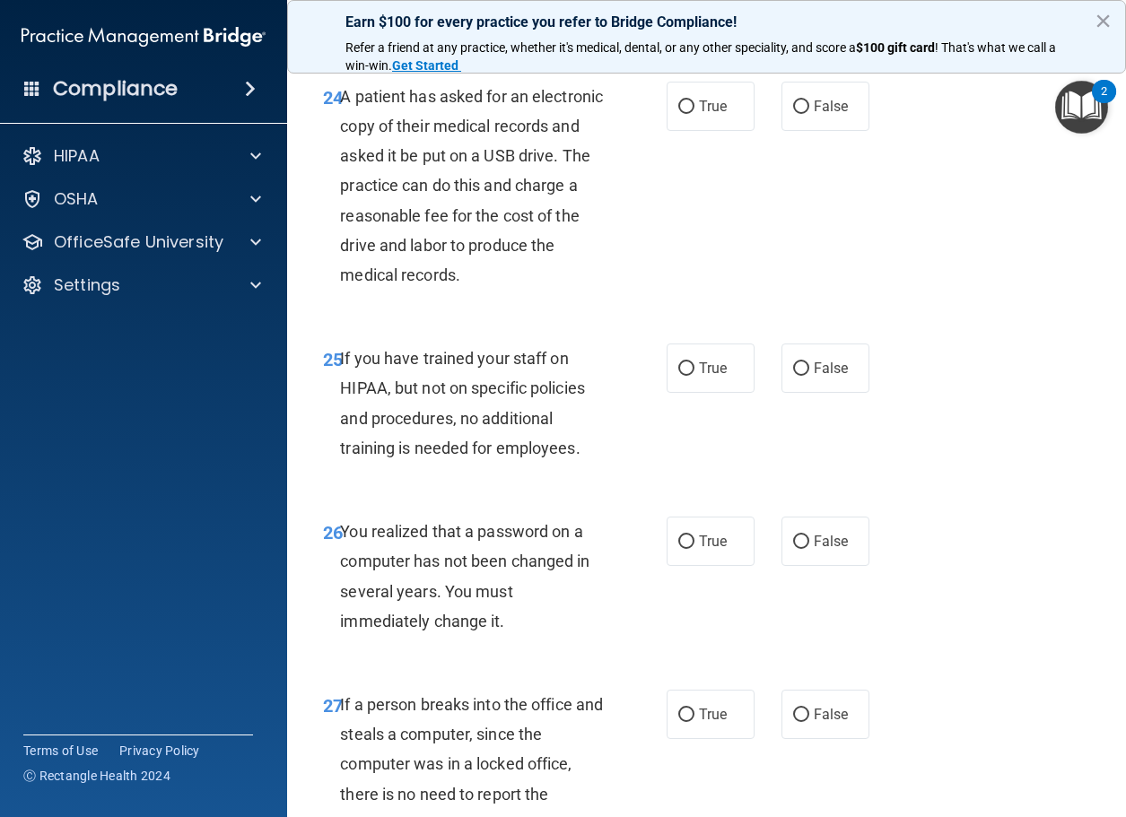
scroll to position [4395, 0]
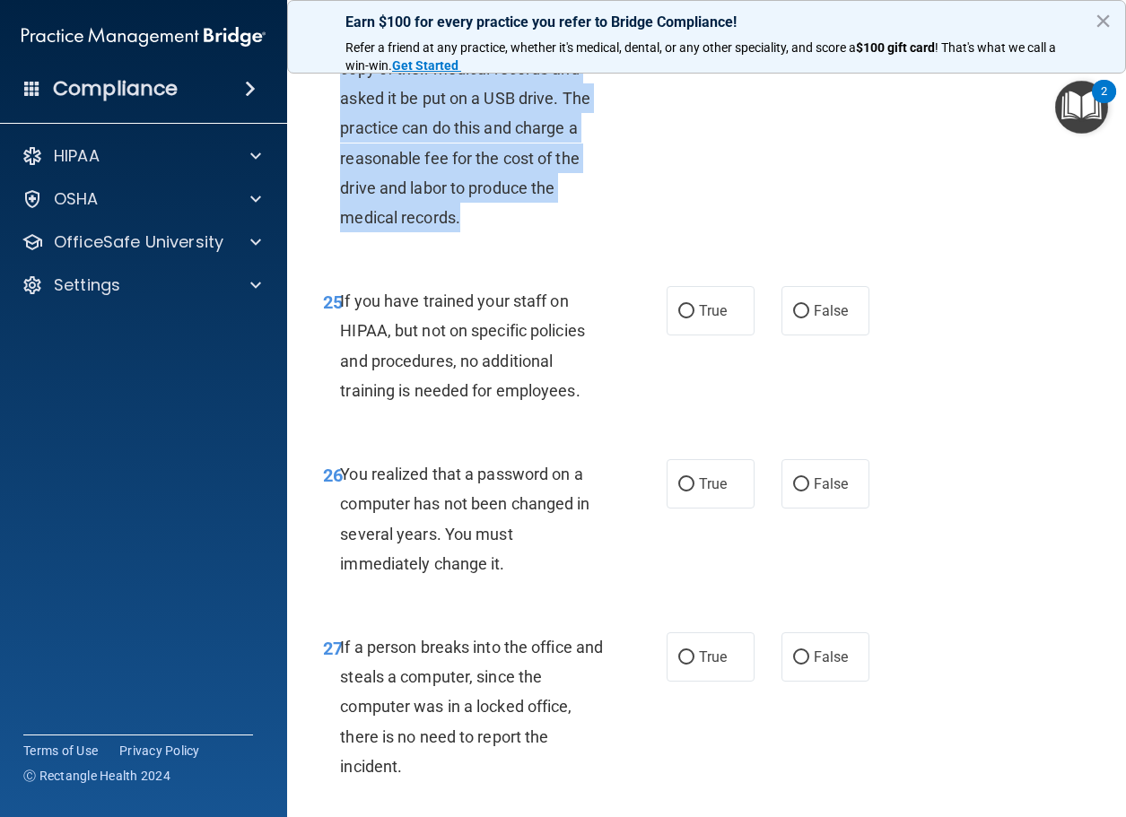
drag, startPoint x: 568, startPoint y: 307, endPoint x: 344, endPoint y: 135, distance: 281.5
click at [344, 135] on div "A patient has asked for an electronic copy of their medical records and asked i…" at bounding box center [478, 128] width 277 height 209
copy span "A patient has asked for an electronic copy of their medical records and asked i…"
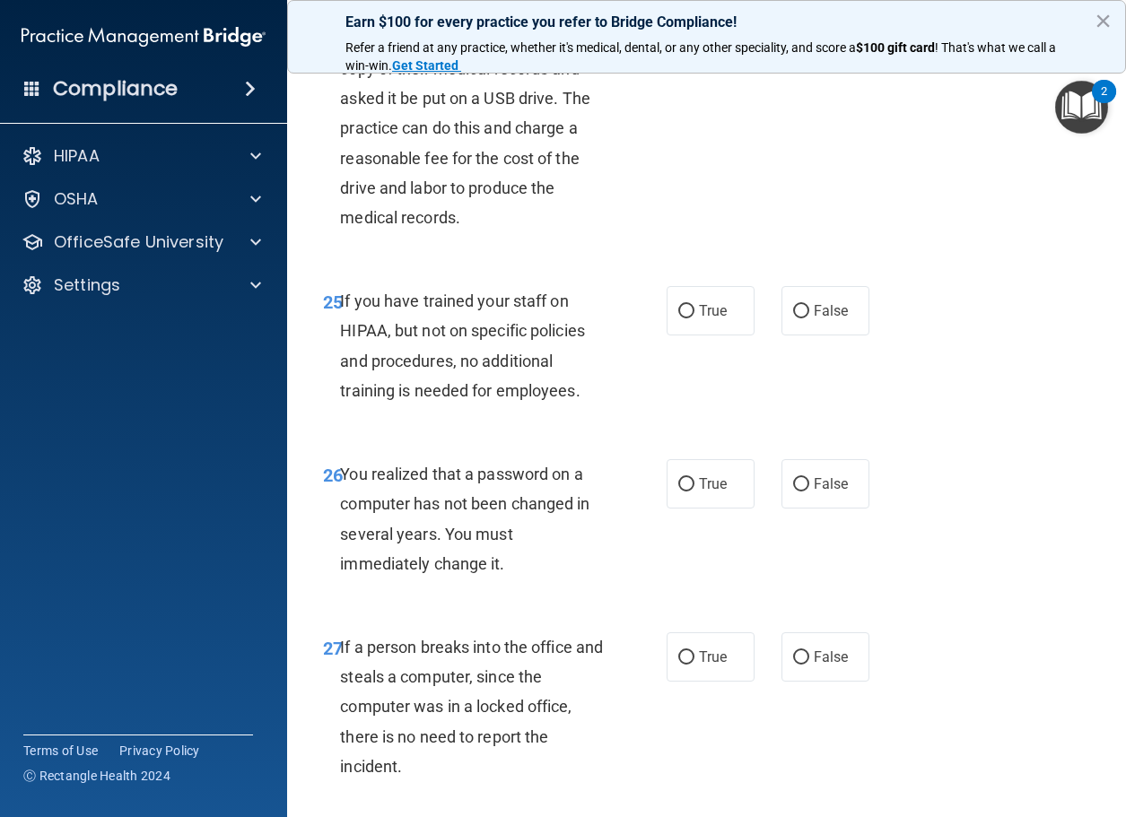
click at [419, 265] on div "24 A patient has asked for an electronic copy of their medical records and aske…" at bounding box center [706, 133] width 794 height 263
click at [670, 74] on label "True" at bounding box center [710, 48] width 88 height 49
click at [678, 57] on input "True" at bounding box center [686, 49] width 16 height 13
radio input "true"
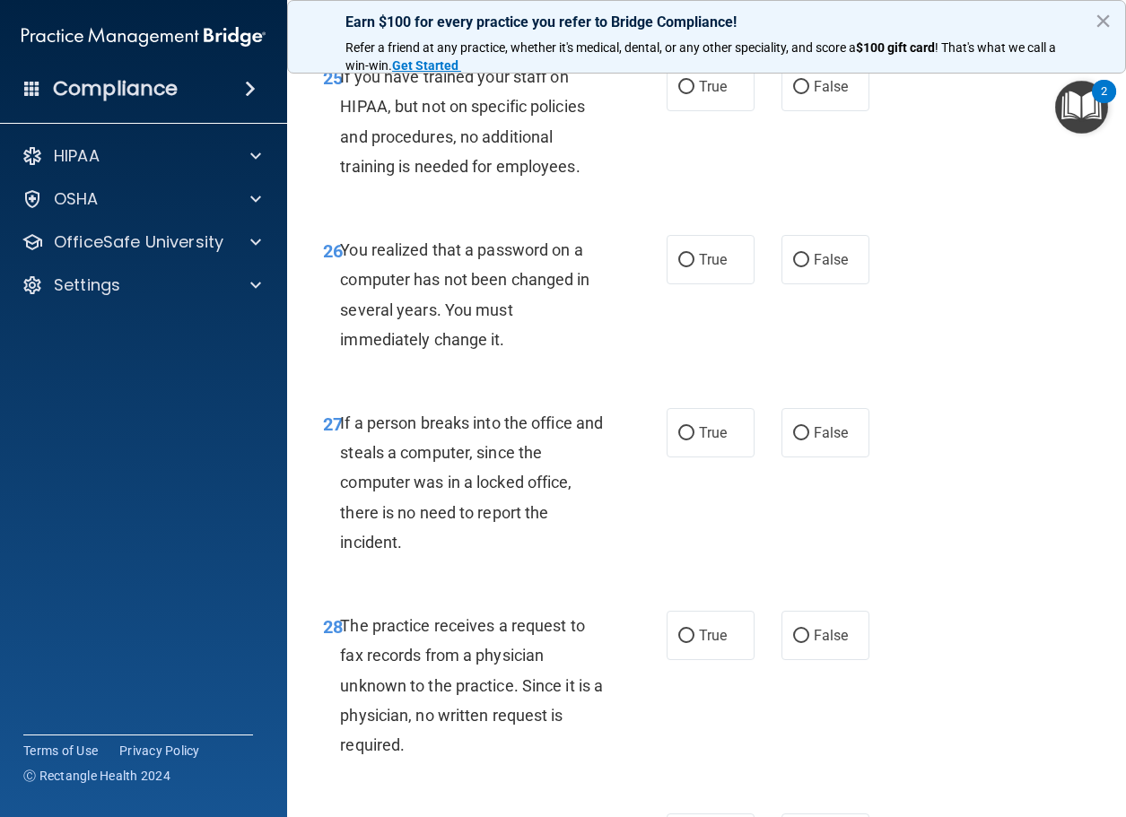
scroll to position [4664, 0]
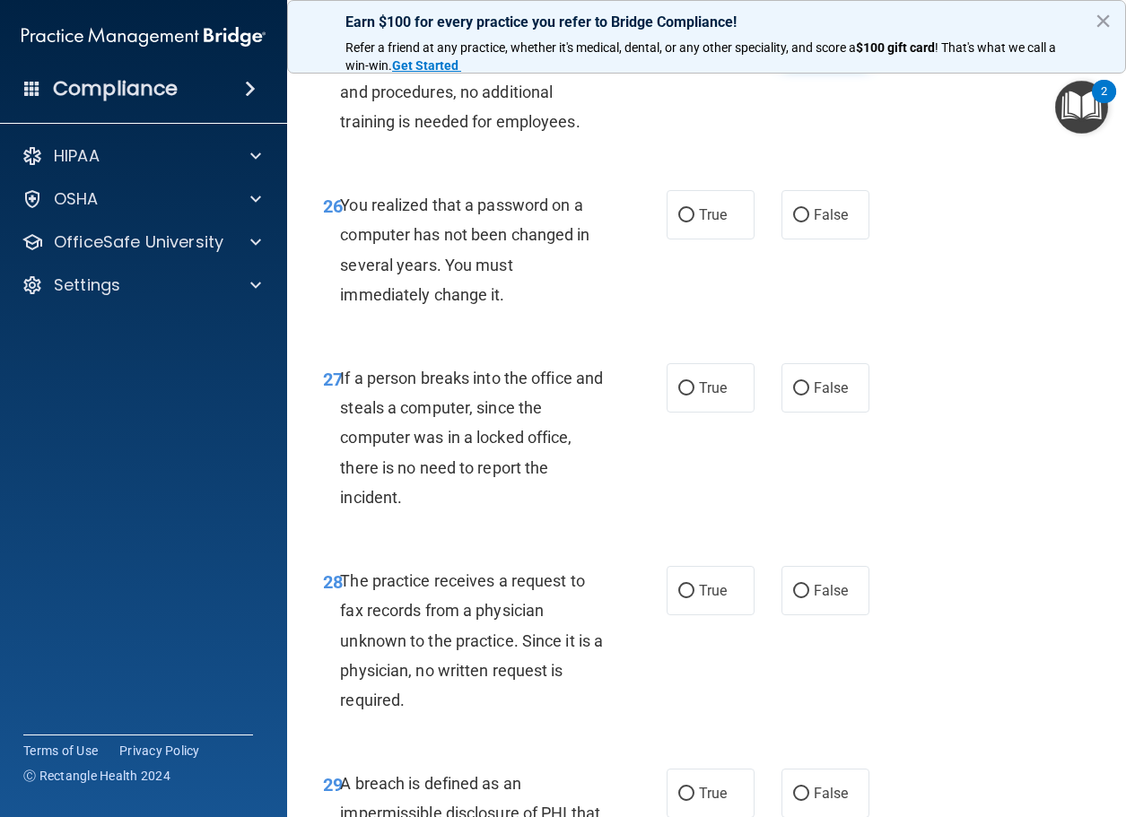
click at [837, 50] on span "False" at bounding box center [831, 41] width 35 height 17
click at [809, 49] on input "False" at bounding box center [801, 42] width 16 height 13
radio input "true"
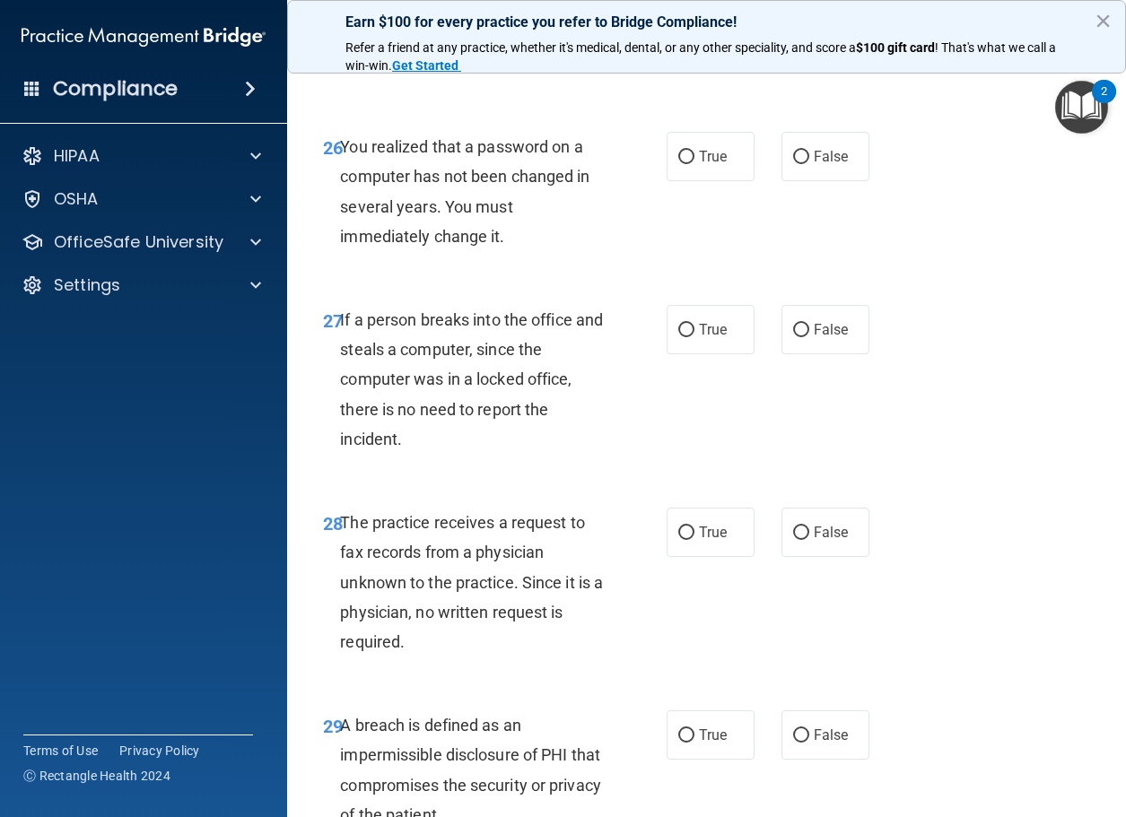
scroll to position [4754, 0]
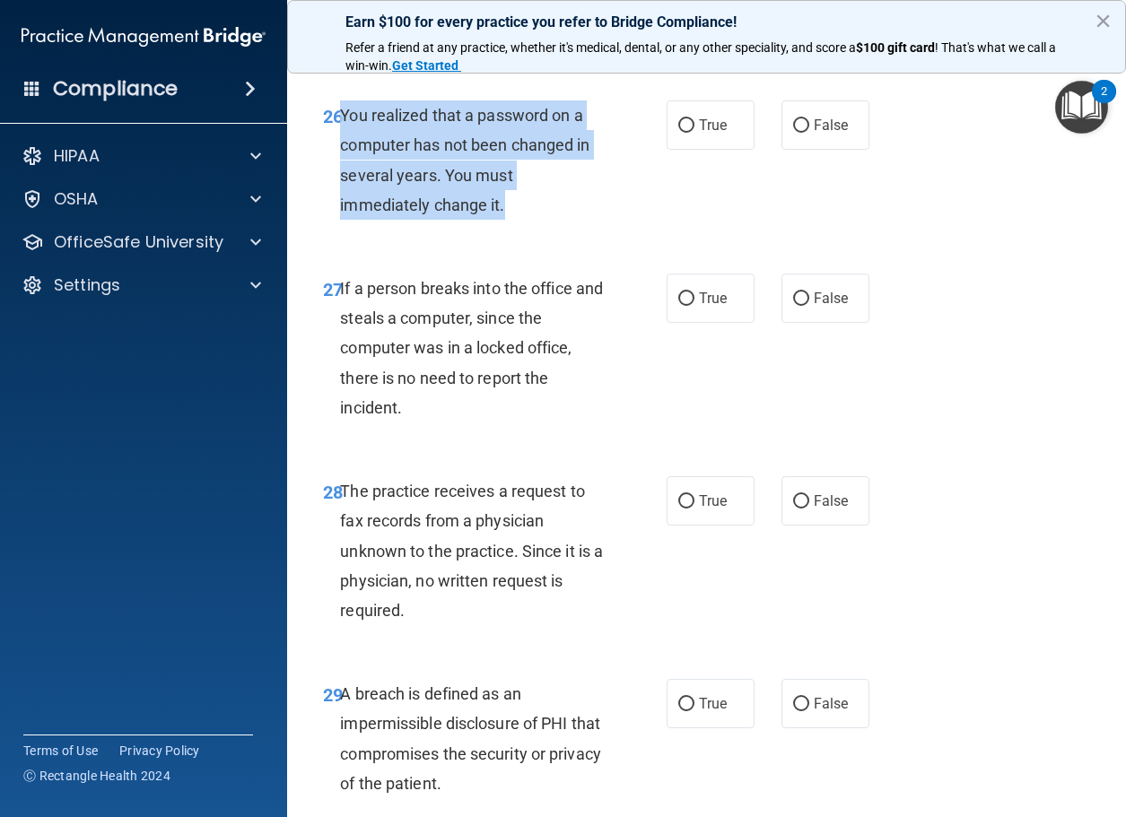
drag, startPoint x: 513, startPoint y: 298, endPoint x: 342, endPoint y: 205, distance: 194.6
click at [342, 205] on div "You realized that a password on a computer has not been changed in several year…" at bounding box center [478, 159] width 277 height 119
copy span "You realized that a password on a computer has not been changed in several year…"
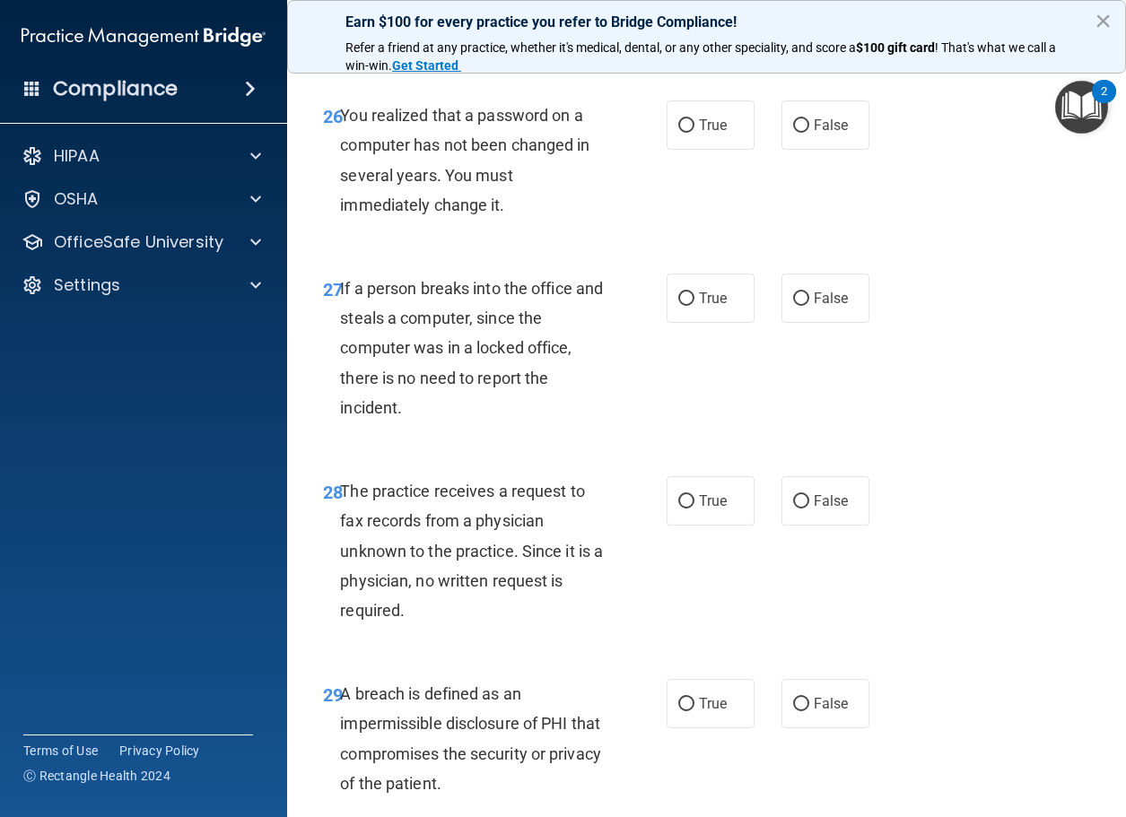
click at [405, 341] on div "27 If a person breaks into the office and steals a computer, since the computer…" at bounding box center [706, 352] width 794 height 203
click at [699, 134] on span "True" at bounding box center [713, 125] width 28 height 17
click at [692, 133] on input "True" at bounding box center [686, 125] width 16 height 13
radio input "true"
drag, startPoint x: 796, startPoint y: 380, endPoint x: 787, endPoint y: 389, distance: 12.1
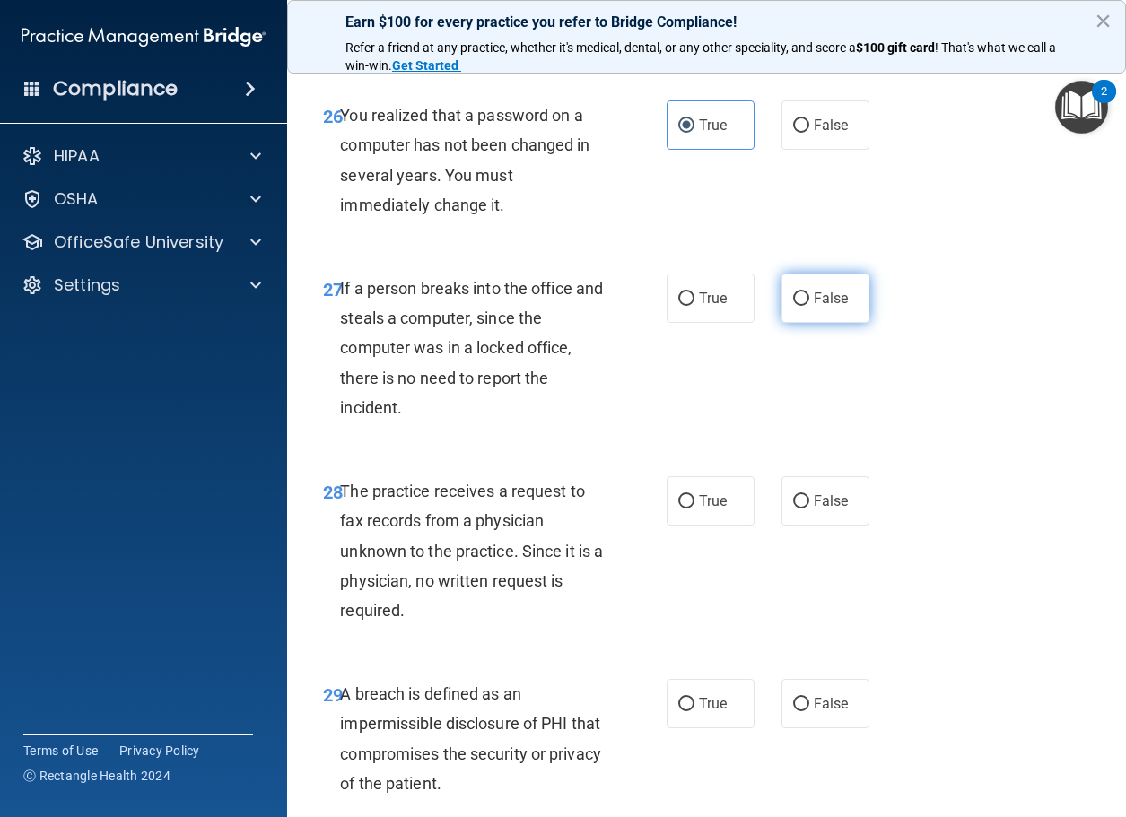
click at [796, 306] on input "False" at bounding box center [801, 298] width 16 height 13
radio input "true"
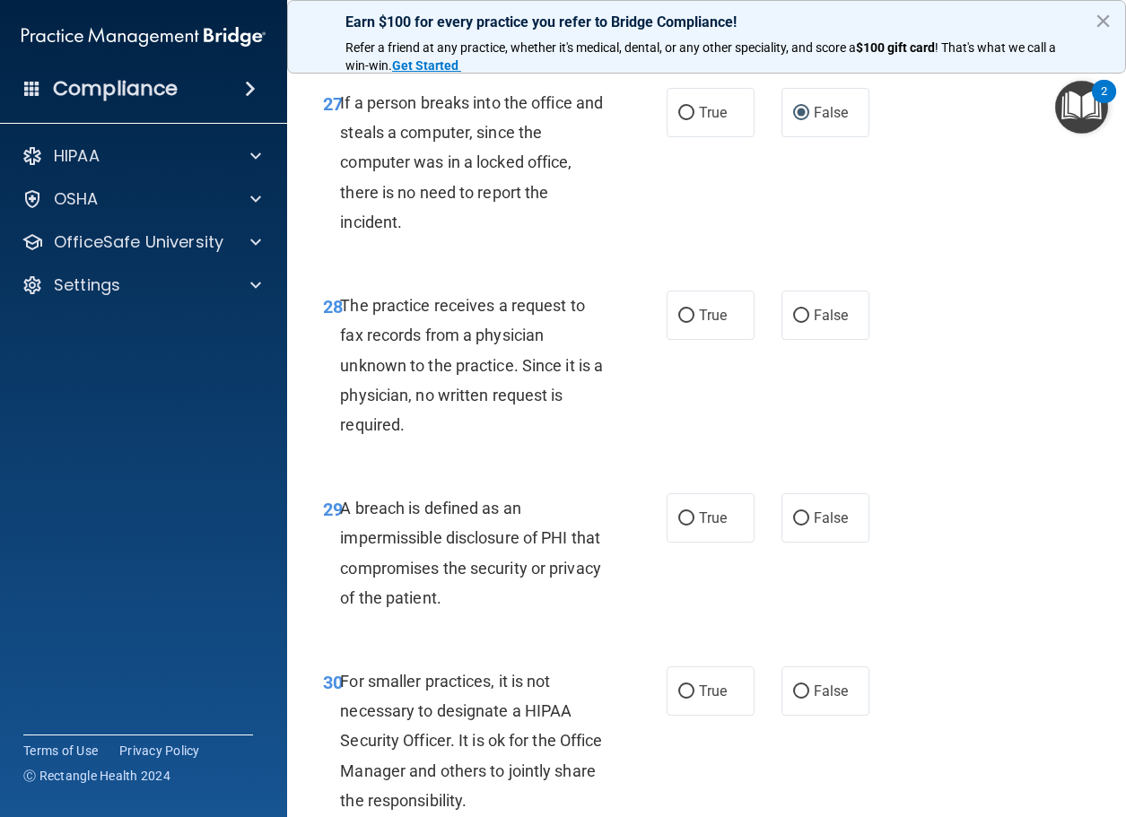
scroll to position [5023, 0]
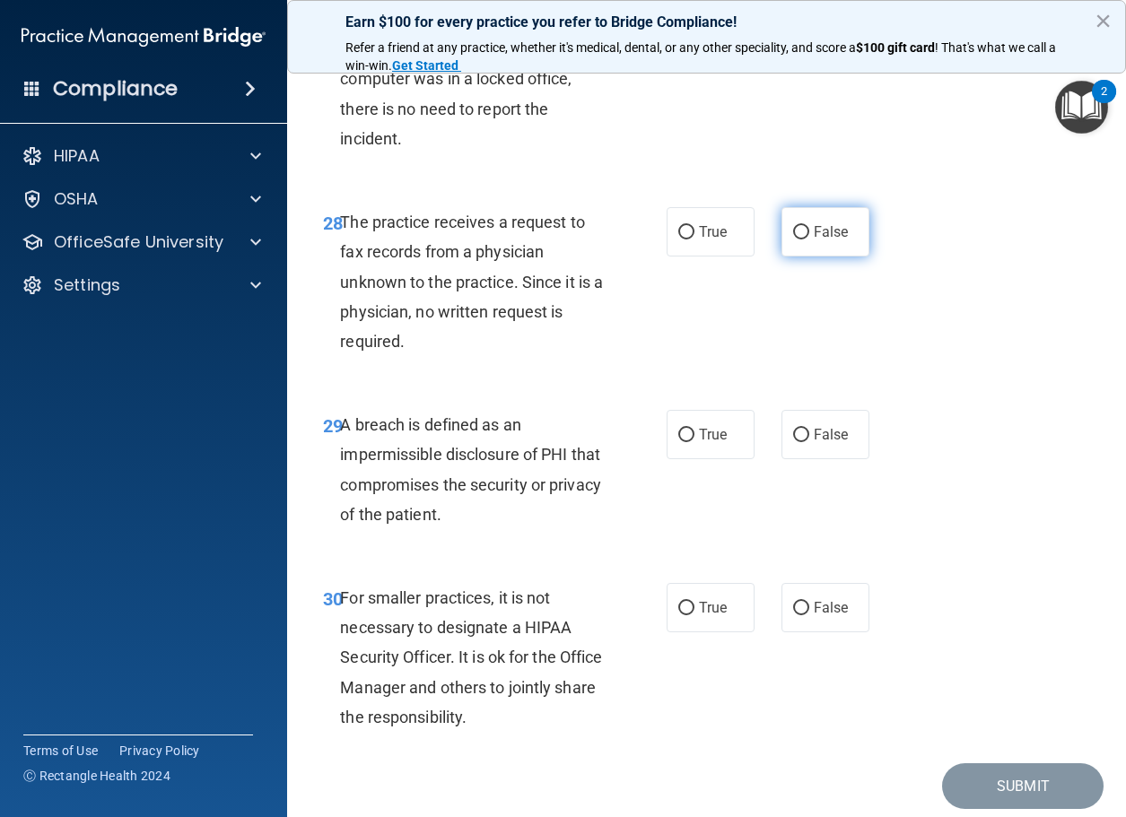
click at [796, 257] on label "False" at bounding box center [825, 231] width 88 height 49
click at [796, 239] on input "False" at bounding box center [801, 232] width 16 height 13
radio input "true"
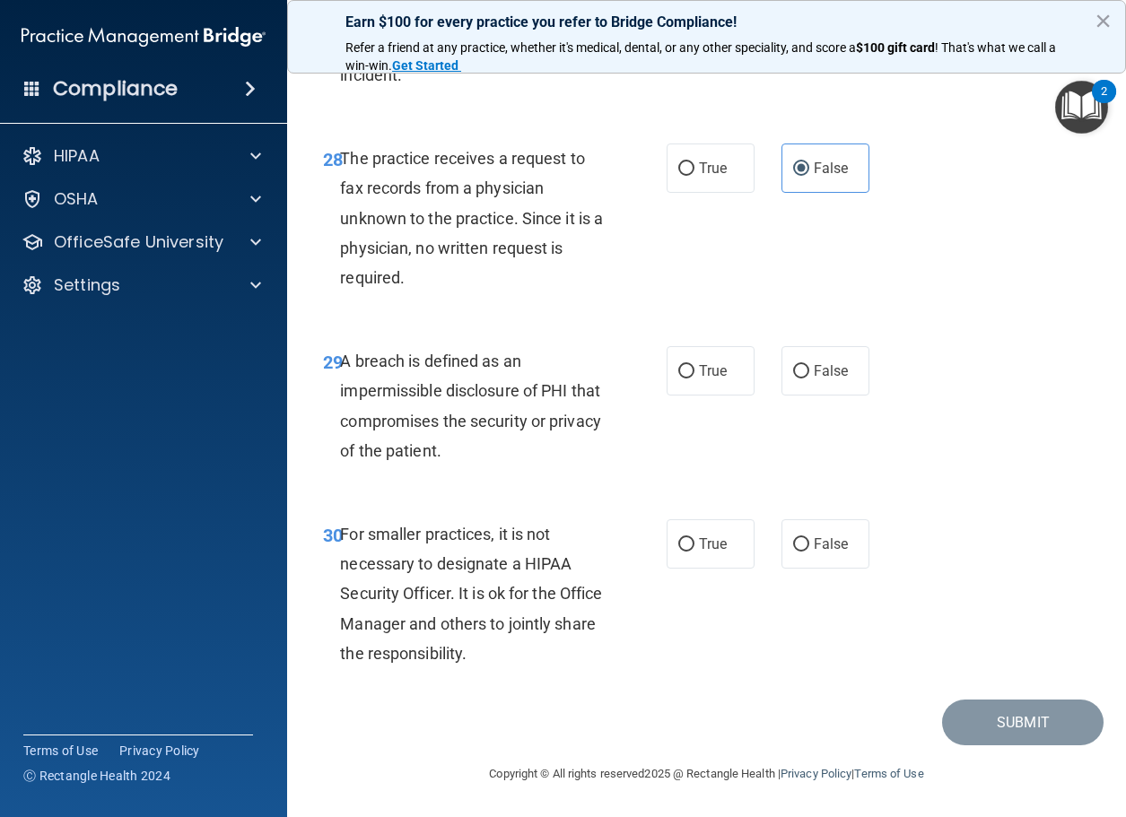
scroll to position [5175, 0]
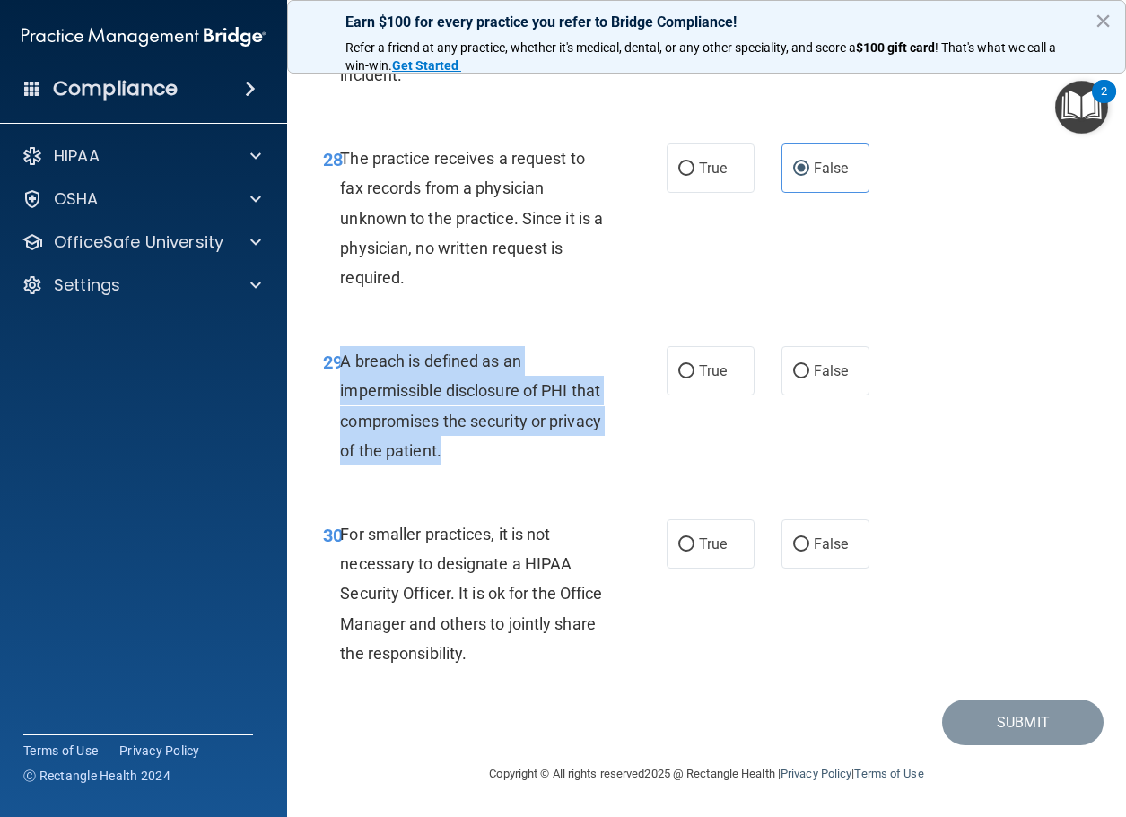
drag, startPoint x: 501, startPoint y: 453, endPoint x: 344, endPoint y: 370, distance: 178.1
click at [344, 370] on div "A breach is defined as an impermissible disclosure of PHI that compromises the …" at bounding box center [478, 405] width 277 height 119
copy span "A breach is defined as an impermissible disclosure of PHI that compromises the …"
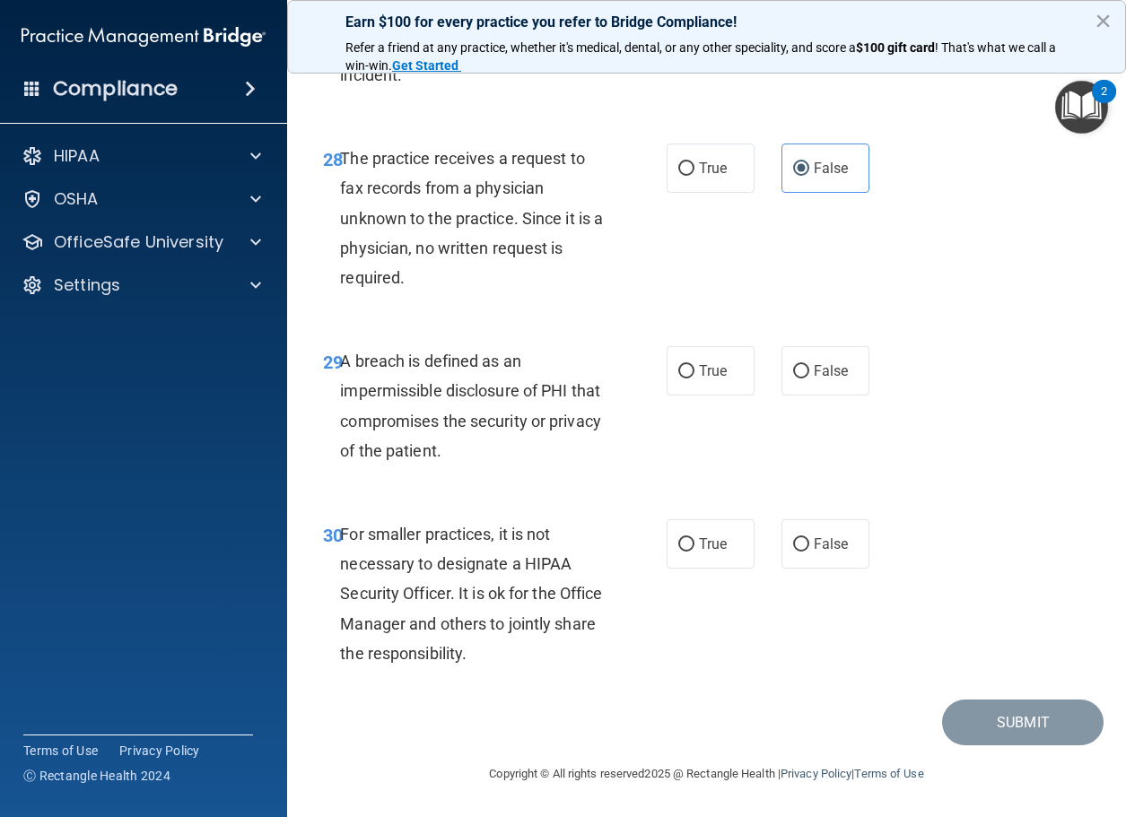
click at [405, 509] on div "30 For smaller practices, it is not necessary to designate a HIPAA Security Off…" at bounding box center [706, 598] width 794 height 203
click at [699, 379] on span "True" at bounding box center [713, 370] width 28 height 17
click at [692, 378] on input "True" at bounding box center [686, 371] width 16 height 13
radio input "true"
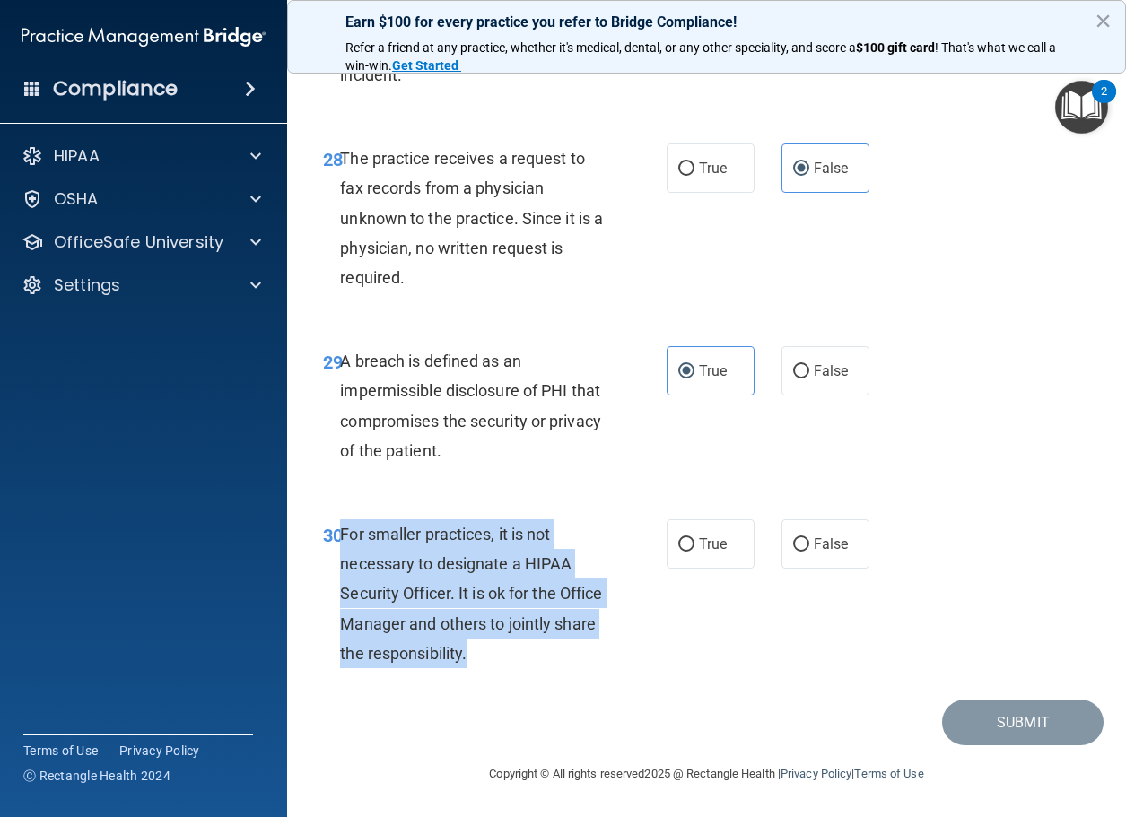
drag, startPoint x: 583, startPoint y: 659, endPoint x: 343, endPoint y: 544, distance: 266.4
click at [343, 544] on div "For smaller practices, it is not necessary to designate a HIPAA Security Office…" at bounding box center [478, 593] width 277 height 149
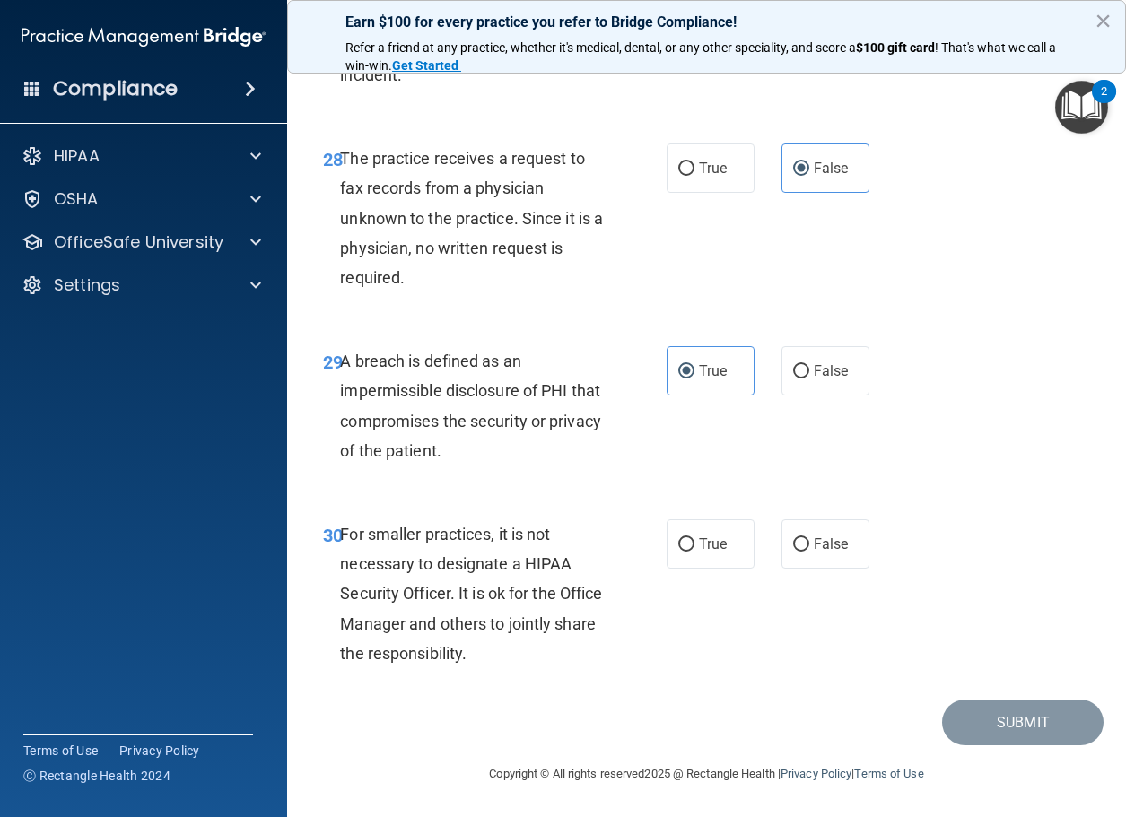
click at [412, 709] on div "Submit" at bounding box center [706, 723] width 794 height 46
click at [794, 540] on input "False" at bounding box center [801, 544] width 16 height 13
radio input "true"
click at [1054, 723] on button "Submit" at bounding box center [1022, 723] width 161 height 46
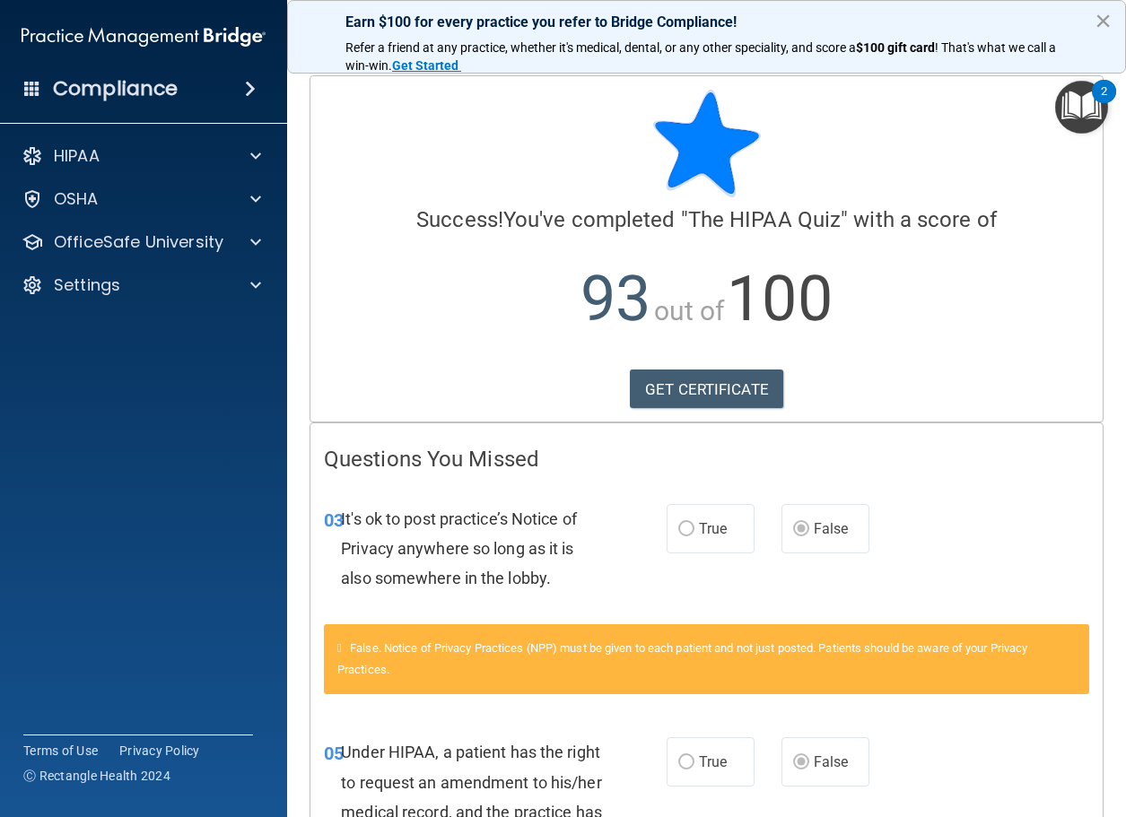
click at [1102, 21] on button "×" at bounding box center [1102, 20] width 17 height 29
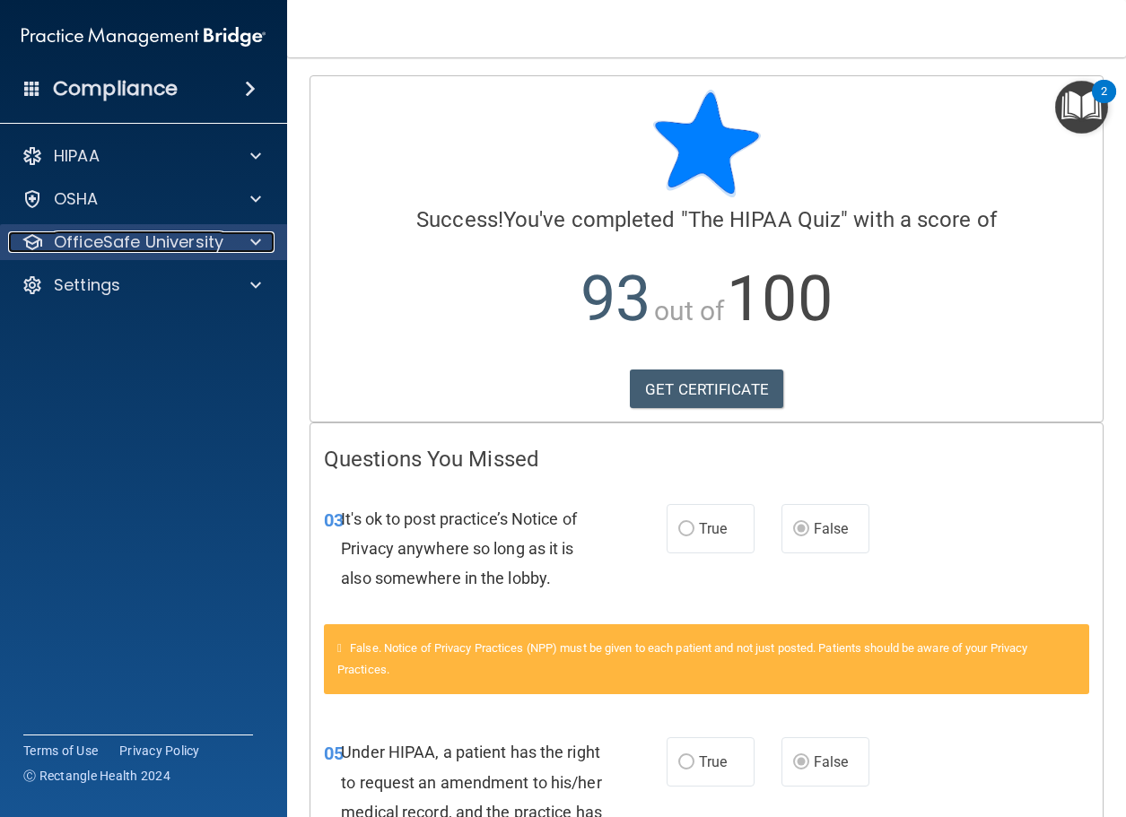
click at [123, 248] on p "OfficeSafe University" at bounding box center [139, 242] width 170 height 22
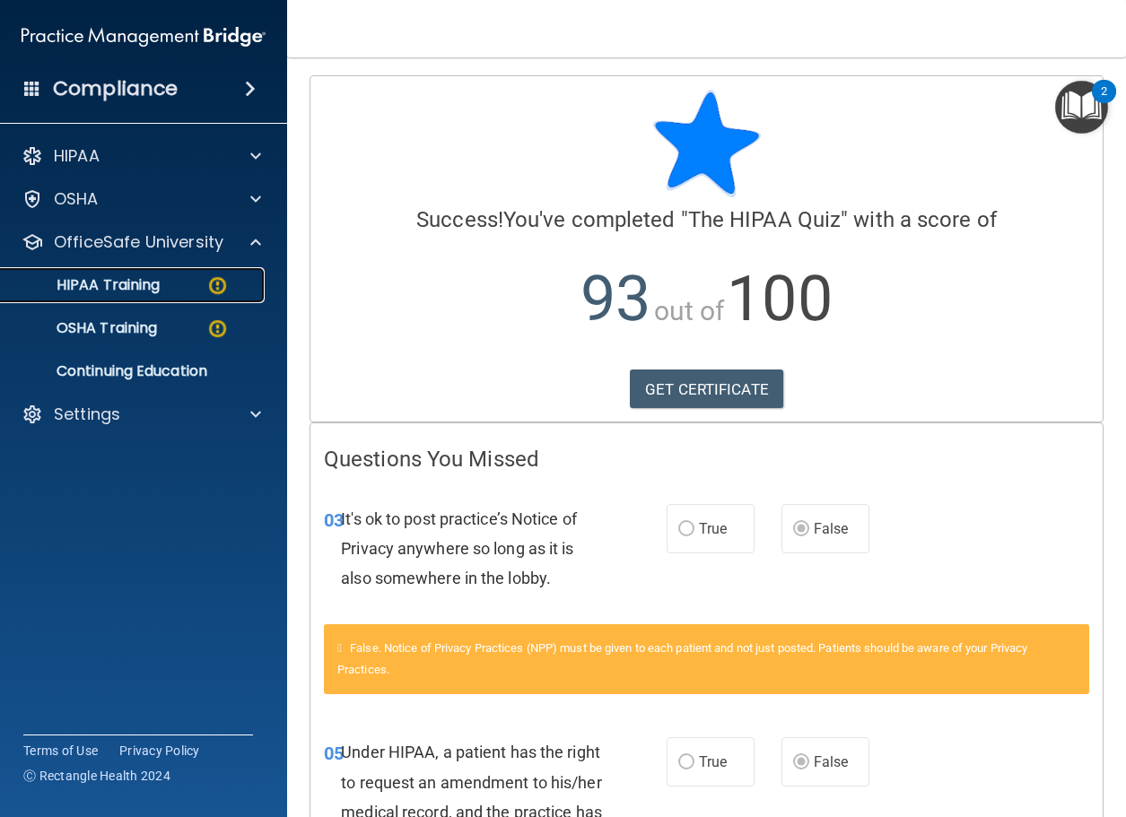
click at [97, 288] on p "HIPAA Training" at bounding box center [86, 285] width 148 height 18
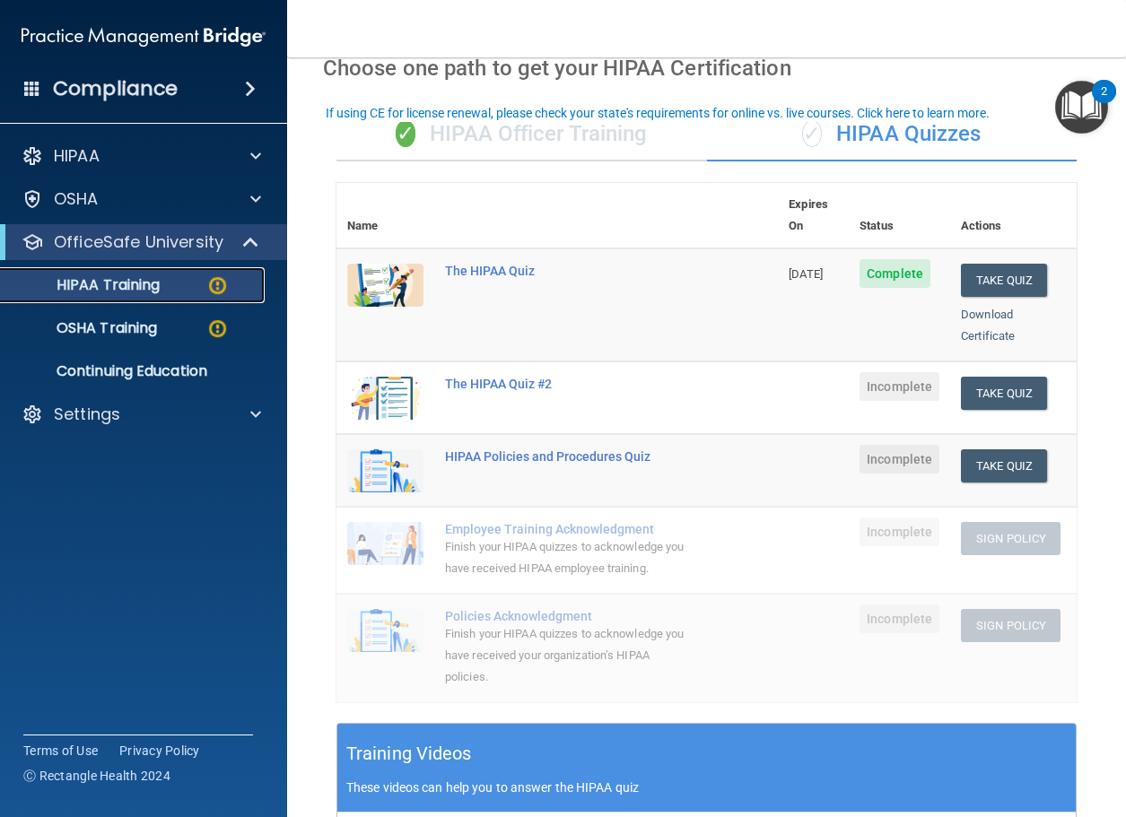
scroll to position [90, 0]
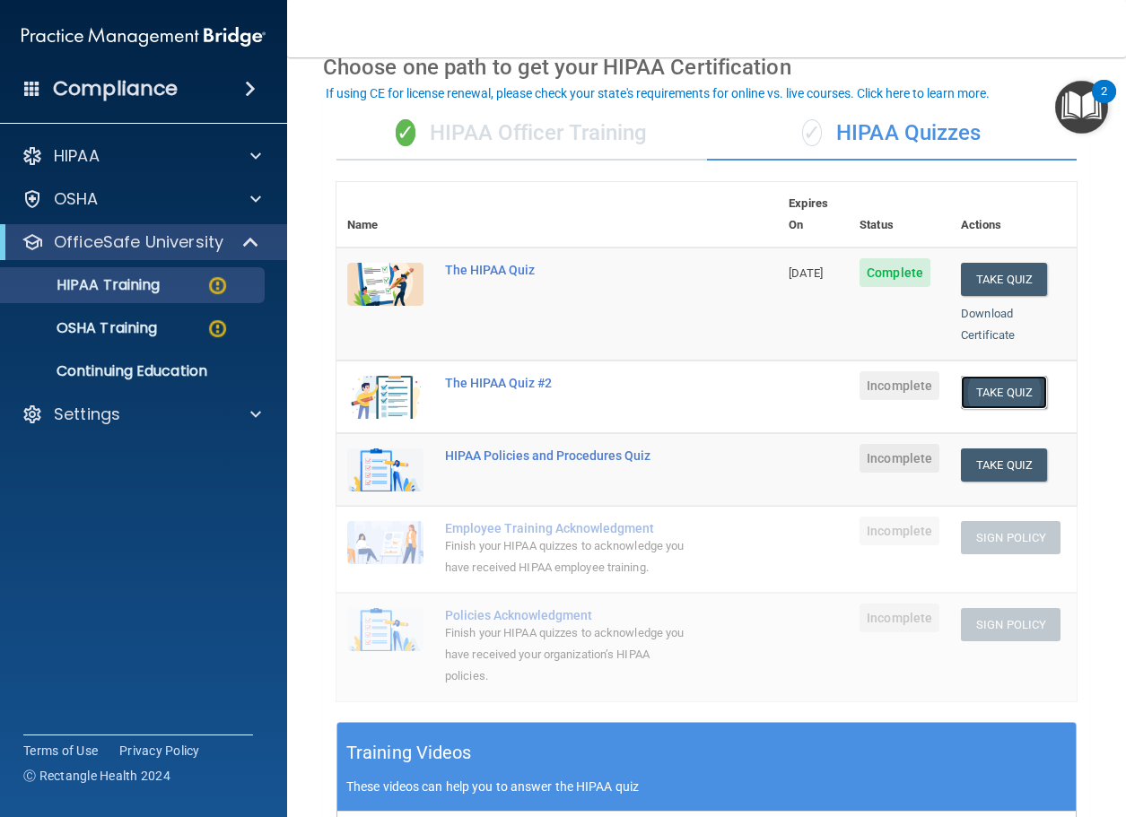
click at [984, 376] on button "Take Quiz" at bounding box center [1004, 392] width 86 height 33
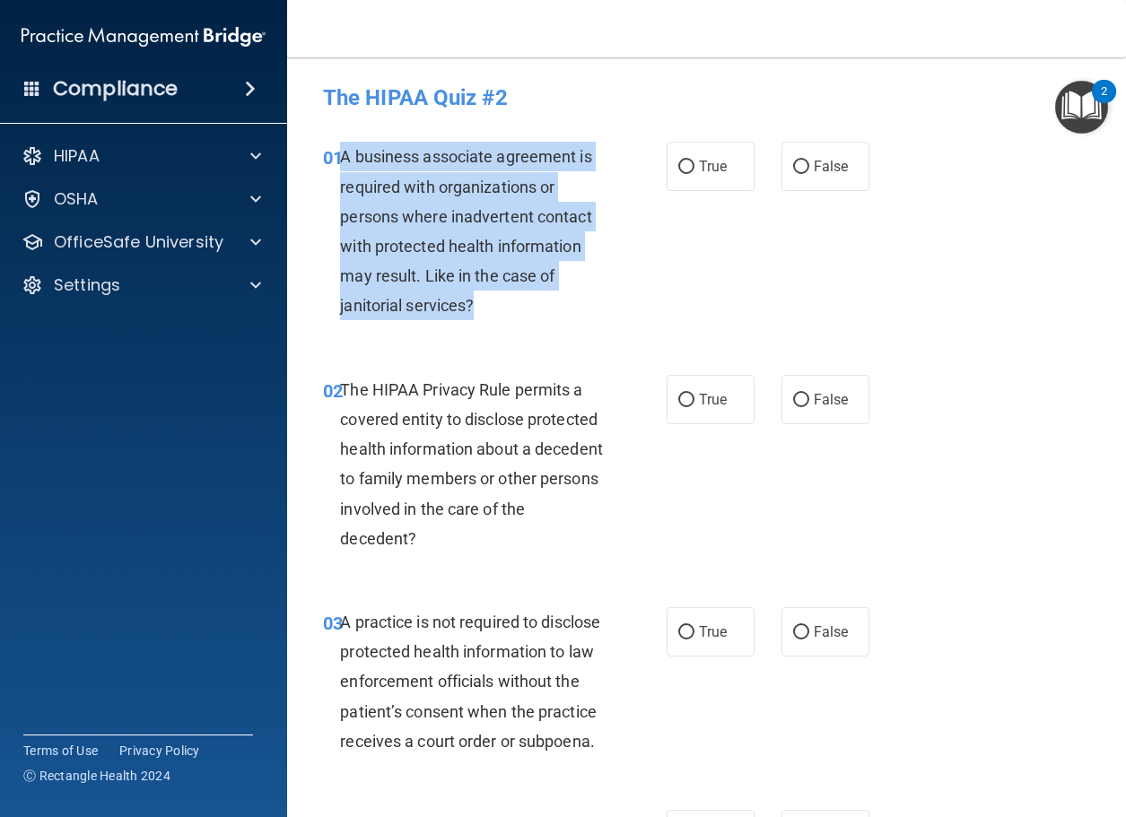
drag, startPoint x: 341, startPoint y: 157, endPoint x: 486, endPoint y: 309, distance: 210.0
click at [486, 309] on div "A business associate agreement is required with organizations or persons where …" at bounding box center [478, 231] width 277 height 178
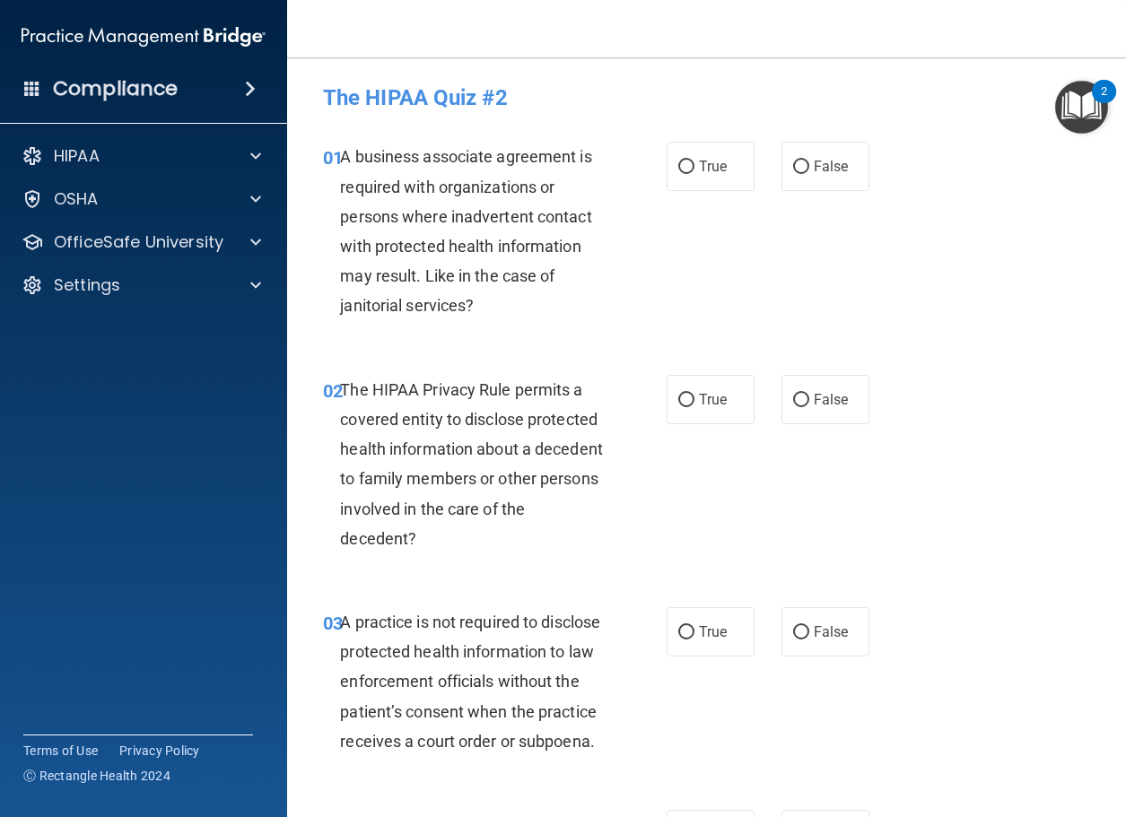
click at [357, 345] on div "01 A business associate agreement is required with organizations or persons whe…" at bounding box center [706, 235] width 794 height 232
click at [799, 166] on input "False" at bounding box center [801, 167] width 16 height 13
radio input "true"
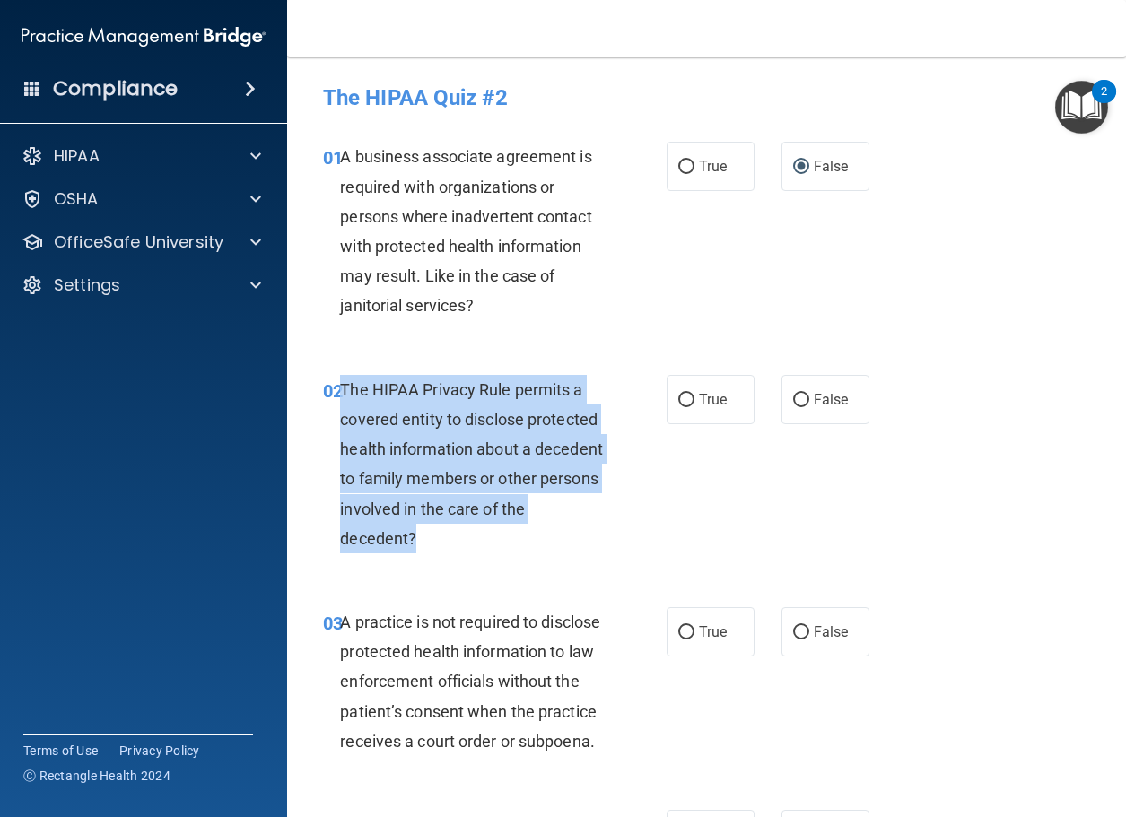
drag, startPoint x: 340, startPoint y: 393, endPoint x: 484, endPoint y: 536, distance: 203.6
click at [484, 536] on div "The HIPAA Privacy Rule permits a covered entity to disclose protected health in…" at bounding box center [478, 464] width 277 height 178
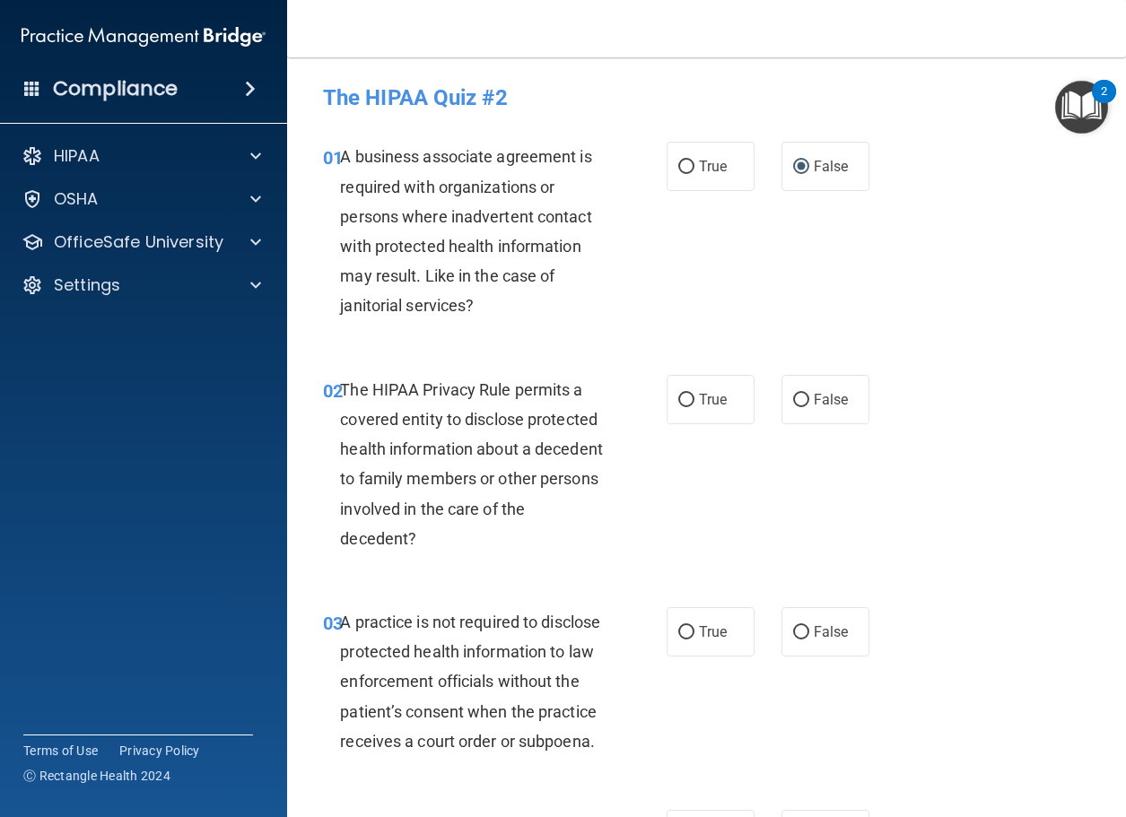
click at [373, 579] on div "02 The HIPAA Privacy Rule permits a covered entity to disclose protected health…" at bounding box center [706, 468] width 794 height 232
click at [686, 398] on input "True" at bounding box center [686, 400] width 16 height 13
radio input "true"
click at [347, 419] on span "The HIPAA Privacy Rule permits a covered entity to disclose protected health in…" at bounding box center [471, 464] width 263 height 168
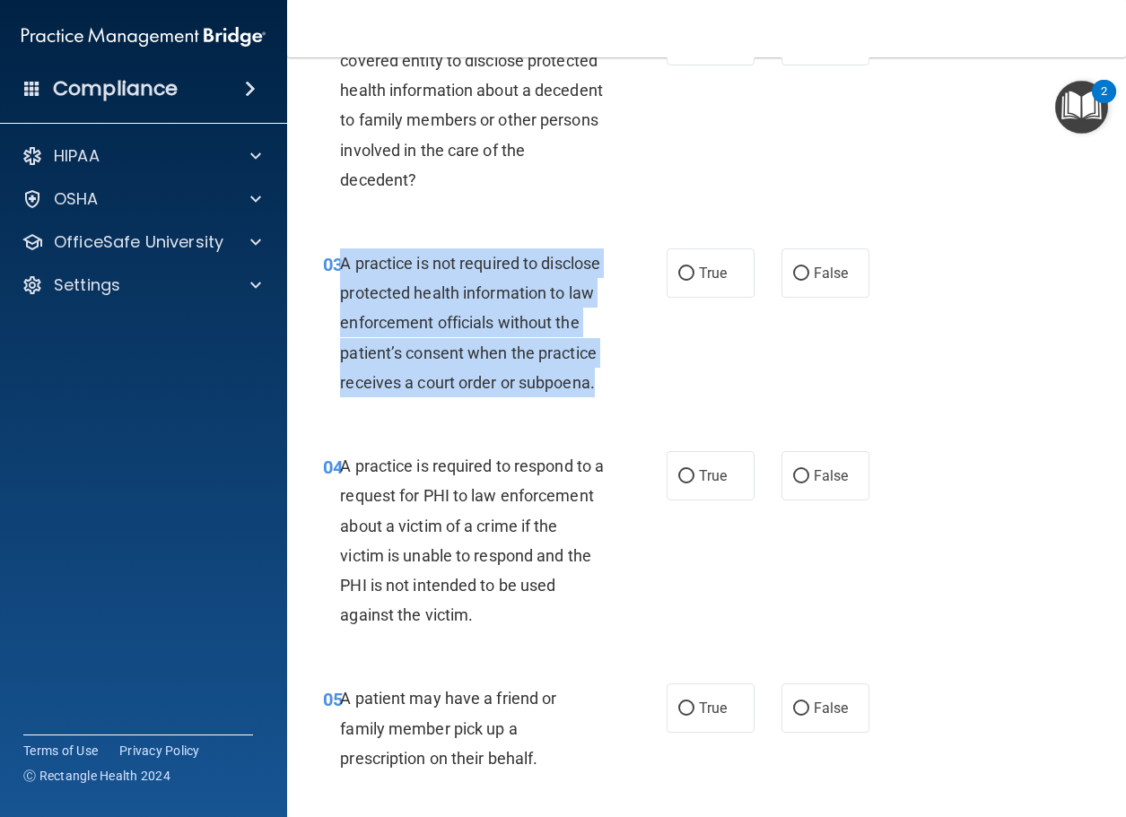
drag, startPoint x: 340, startPoint y: 263, endPoint x: 538, endPoint y: 422, distance: 254.0
click at [538, 397] on div "A practice is not required to disclose protected health information to law enfo…" at bounding box center [478, 322] width 277 height 149
click at [370, 397] on div "A practice is not required to disclose protected health information to law enfo…" at bounding box center [478, 322] width 277 height 149
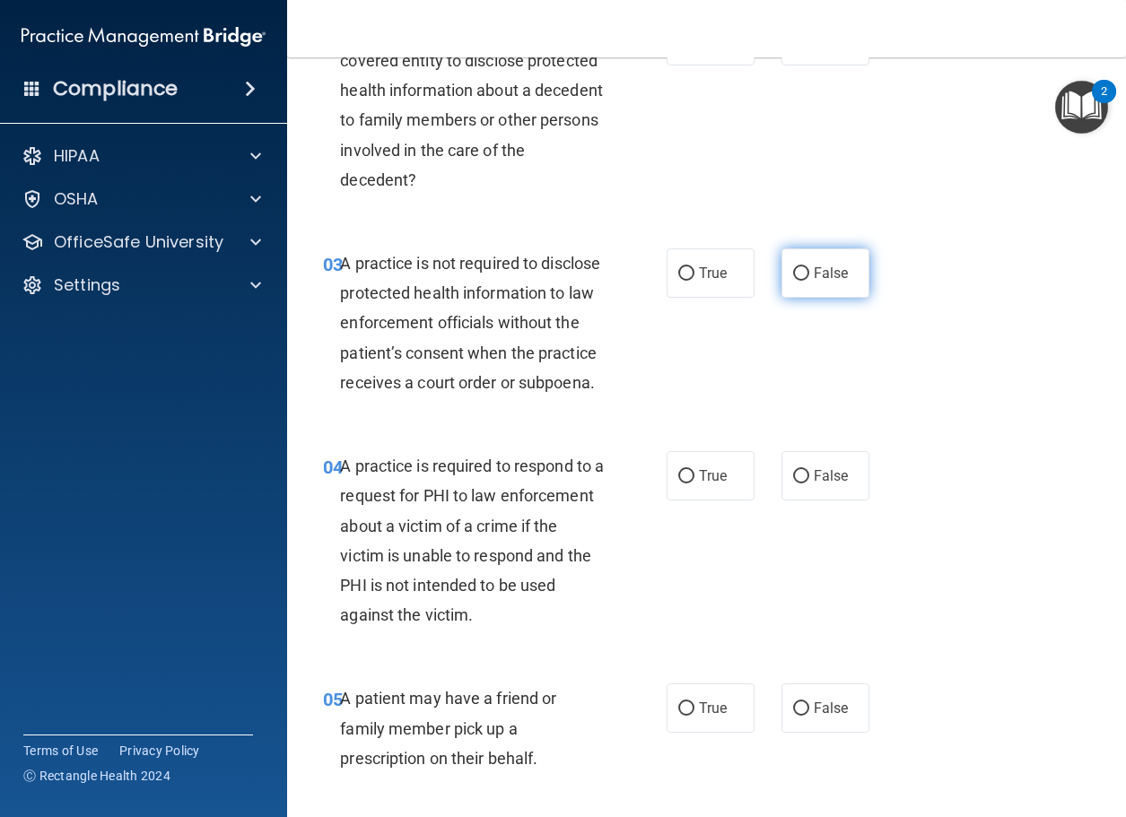
click at [816, 274] on span "False" at bounding box center [831, 273] width 35 height 17
click at [809, 274] on input "False" at bounding box center [801, 273] width 16 height 13
radio input "true"
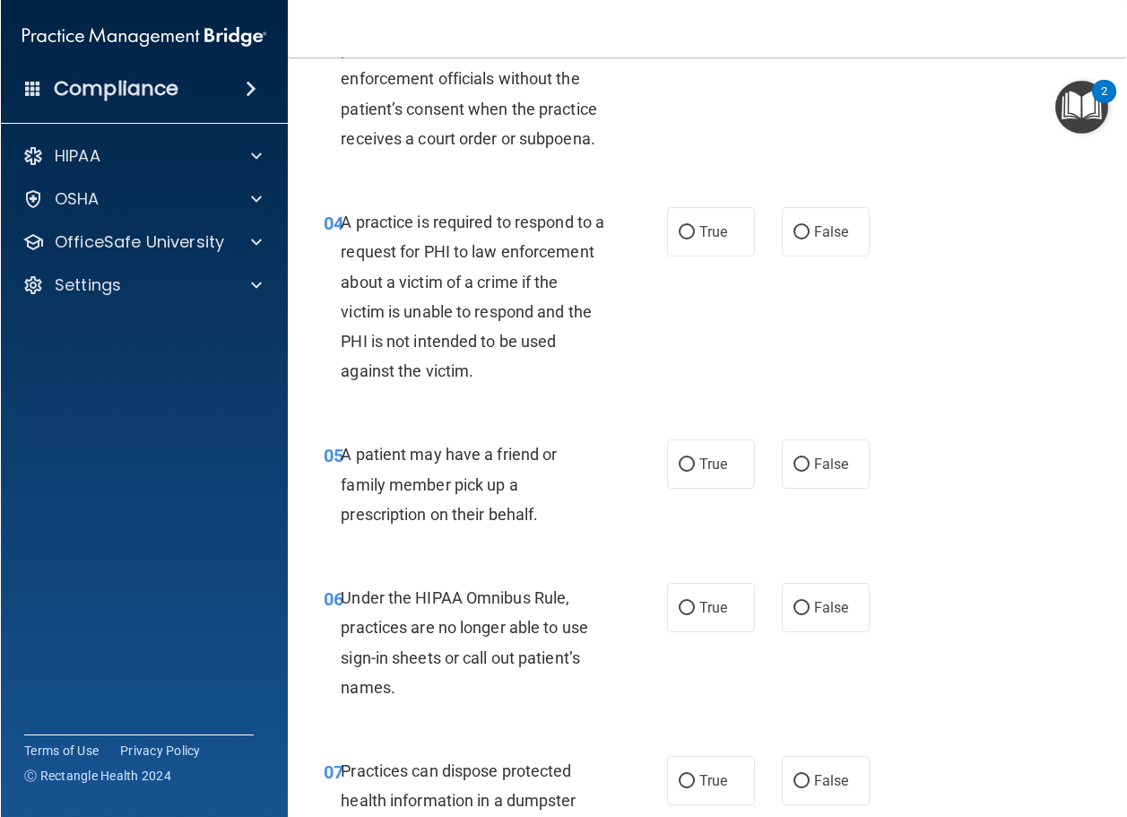
scroll to position [628, 0]
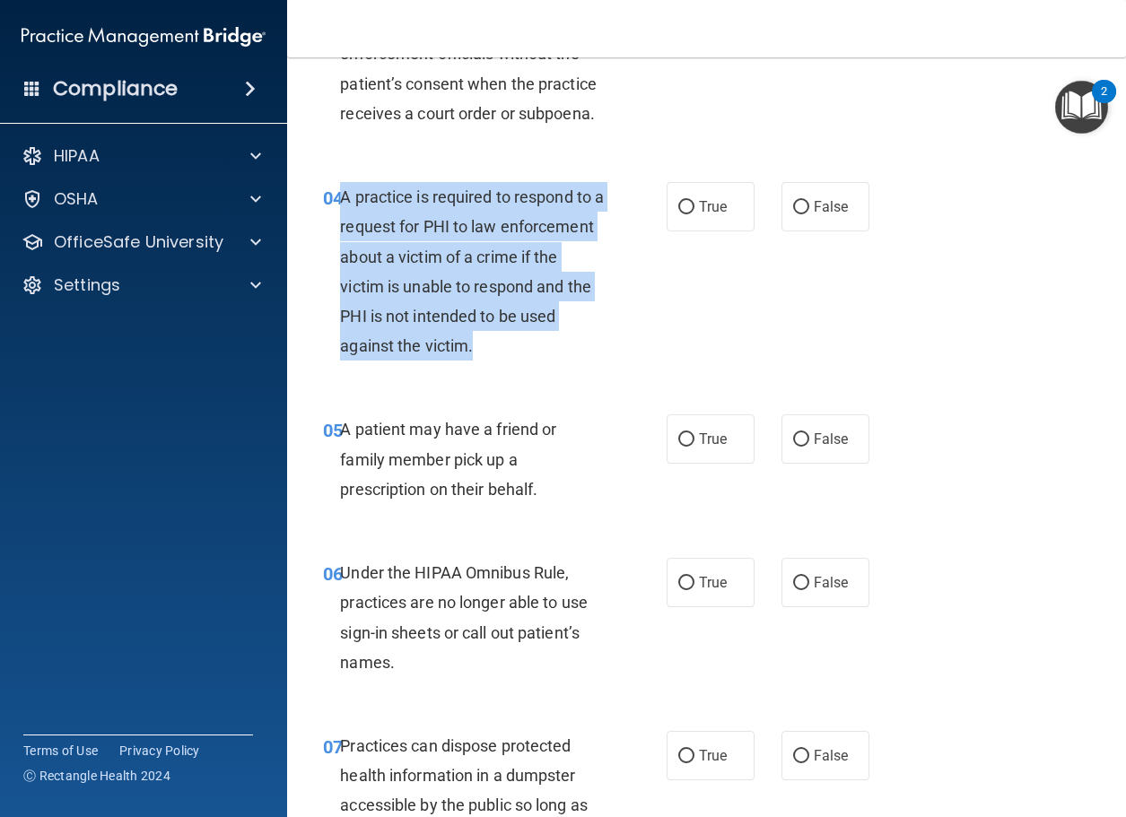
drag, startPoint x: 341, startPoint y: 226, endPoint x: 420, endPoint y: 406, distance: 196.8
click at [420, 361] on div "A practice is required to respond to a request for PHI to law enforcement about…" at bounding box center [478, 271] width 277 height 178
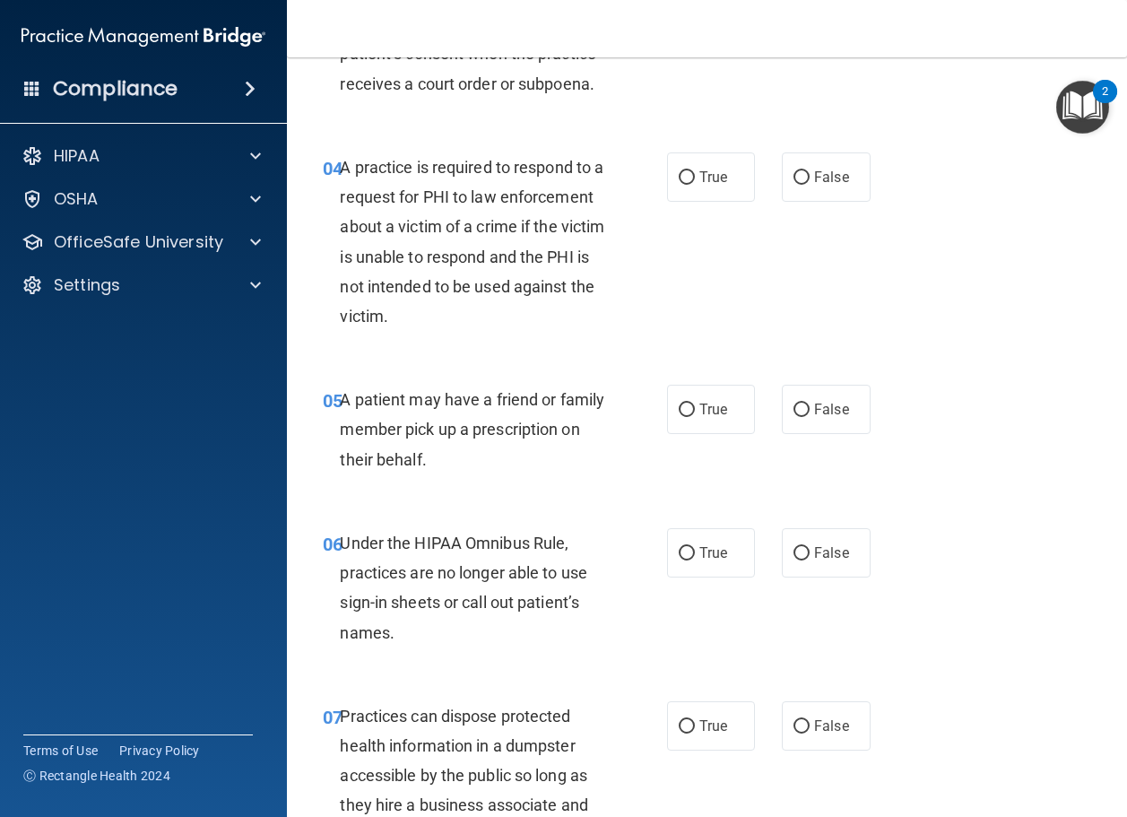
click at [334, 434] on div "05 A patient may have a friend or family member pick up a prescription on their…" at bounding box center [707, 434] width 796 height 144
click at [816, 186] on span "False" at bounding box center [831, 177] width 35 height 17
click at [810, 185] on input "False" at bounding box center [802, 177] width 16 height 13
radio input "true"
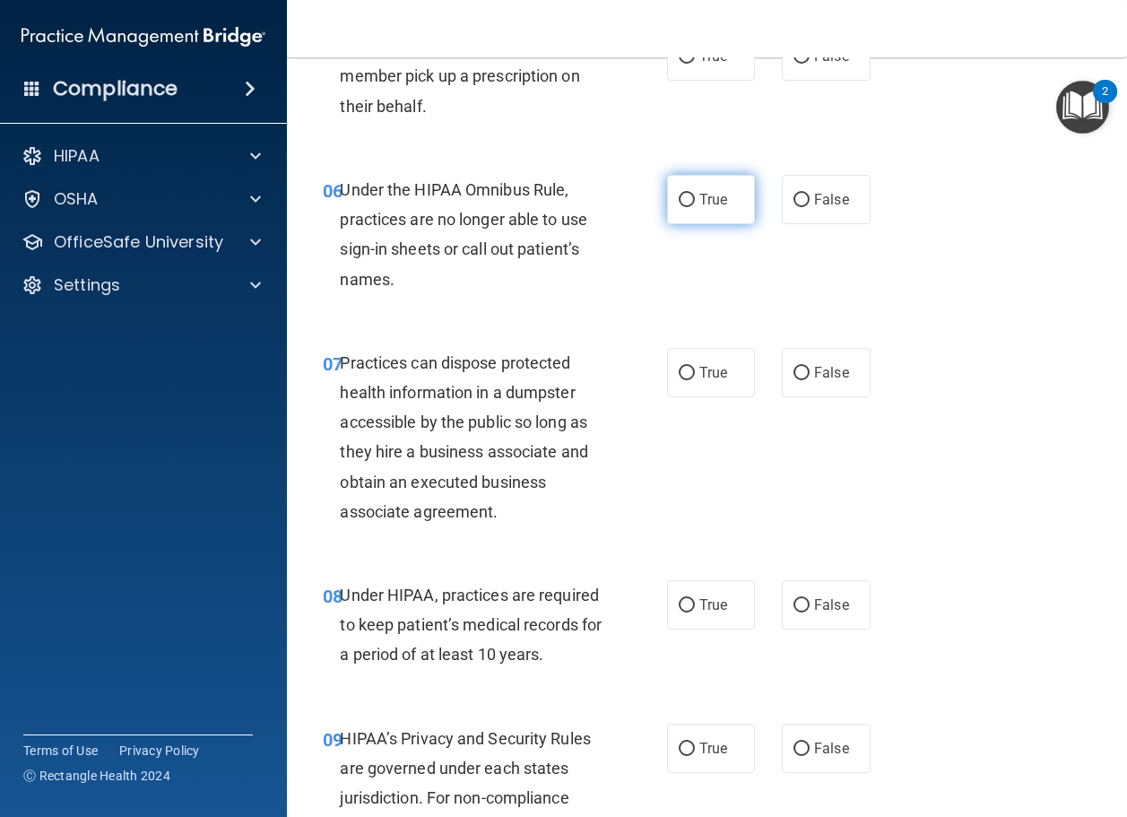
scroll to position [987, 0]
